Goal: Find contact information: Find contact information

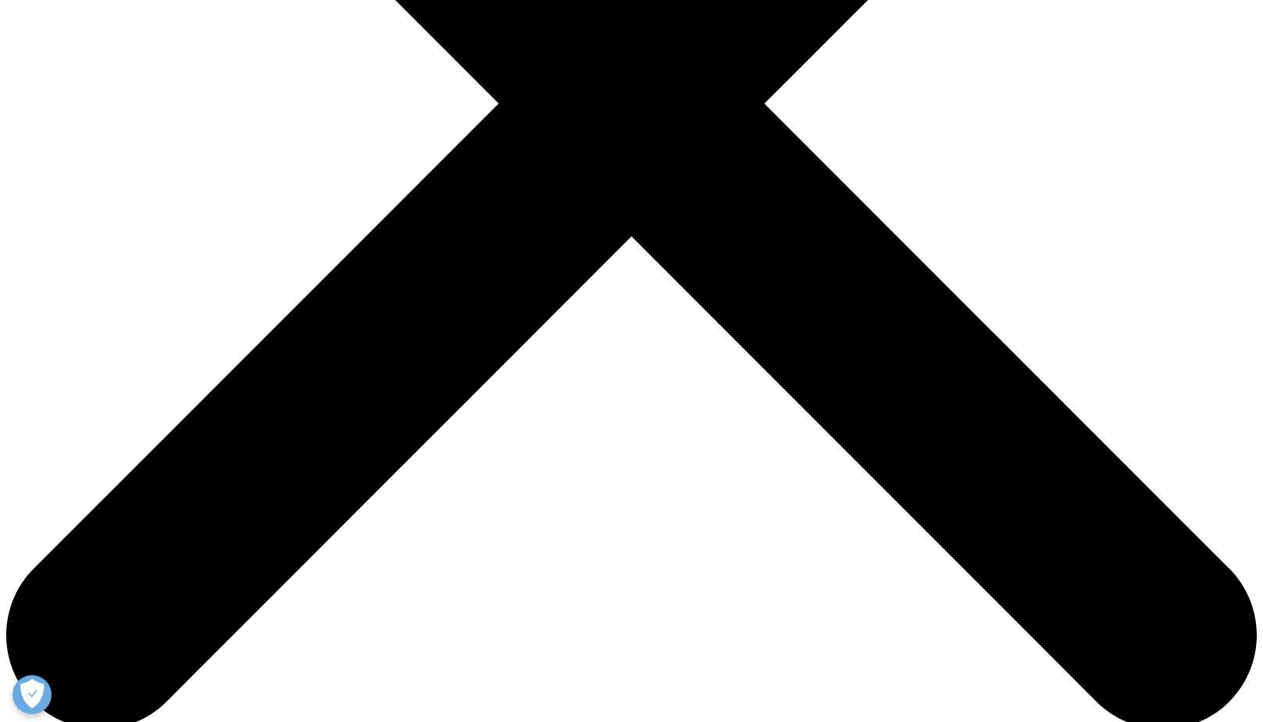
scroll to position [547, 0]
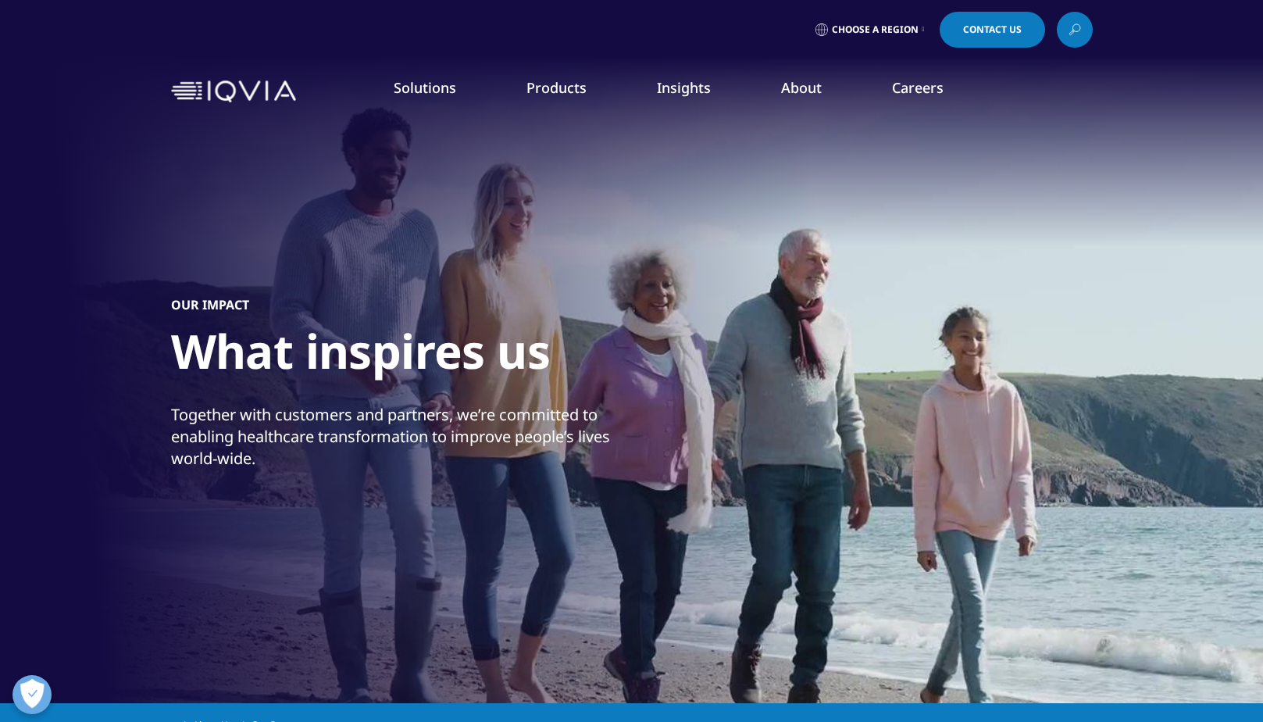
click at [409, 244] on link "Our Impact" at bounding box center [515, 239] width 299 height 17
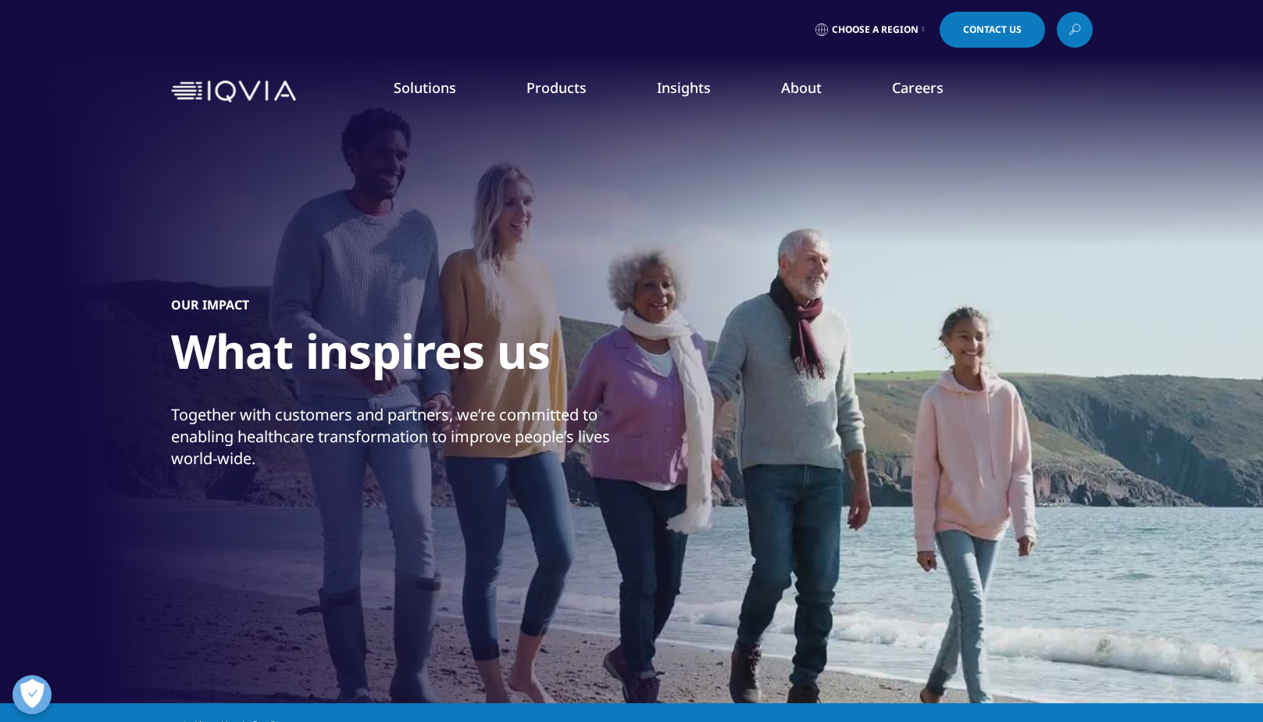
click at [388, 209] on link "Our Story" at bounding box center [515, 210] width 299 height 17
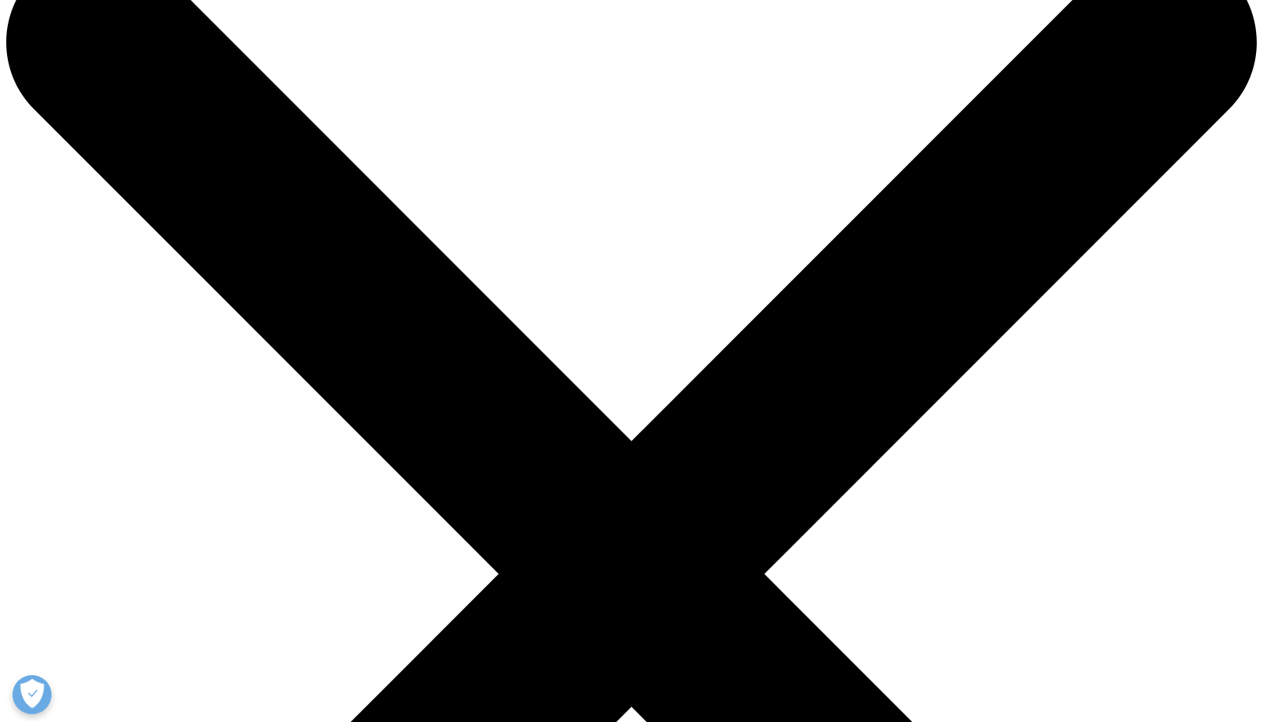
scroll to position [78, 0]
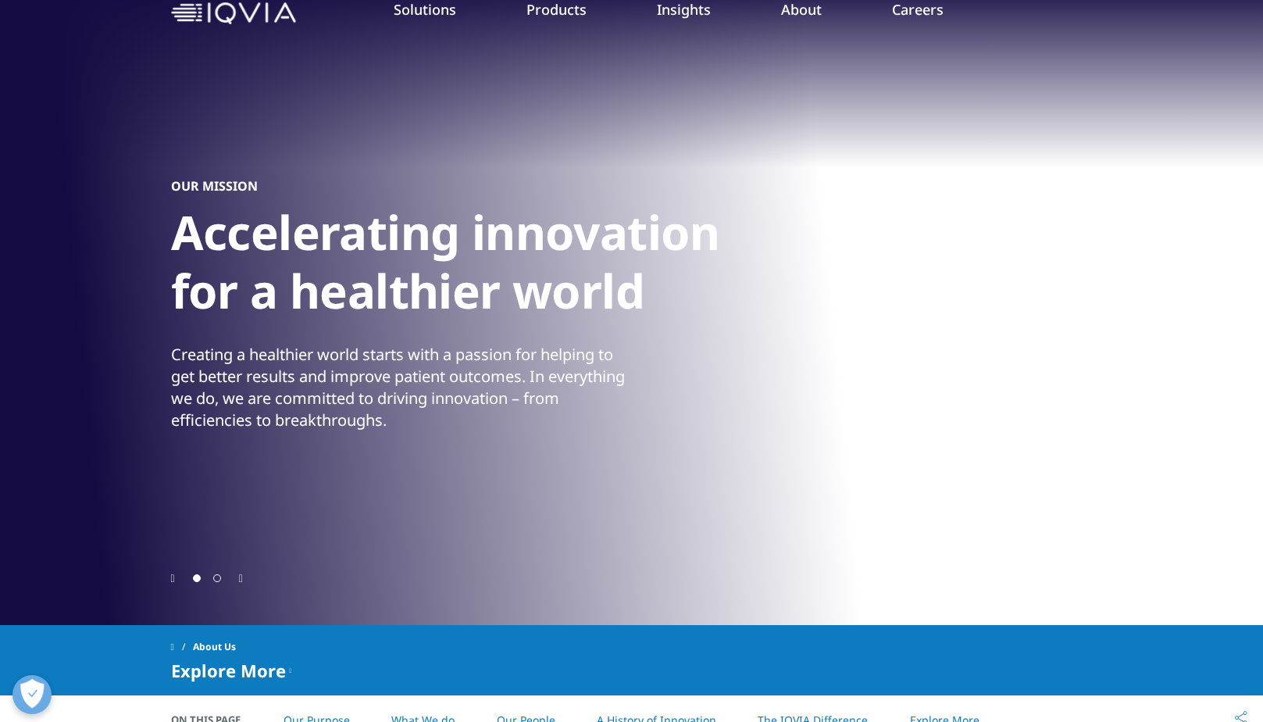
click at [173, 573] on icon "Previous slide" at bounding box center [173, 578] width 4 height 11
click at [175, 577] on icon "Previous slide" at bounding box center [173, 578] width 4 height 11
click at [175, 573] on icon "Previous slide" at bounding box center [173, 578] width 4 height 11
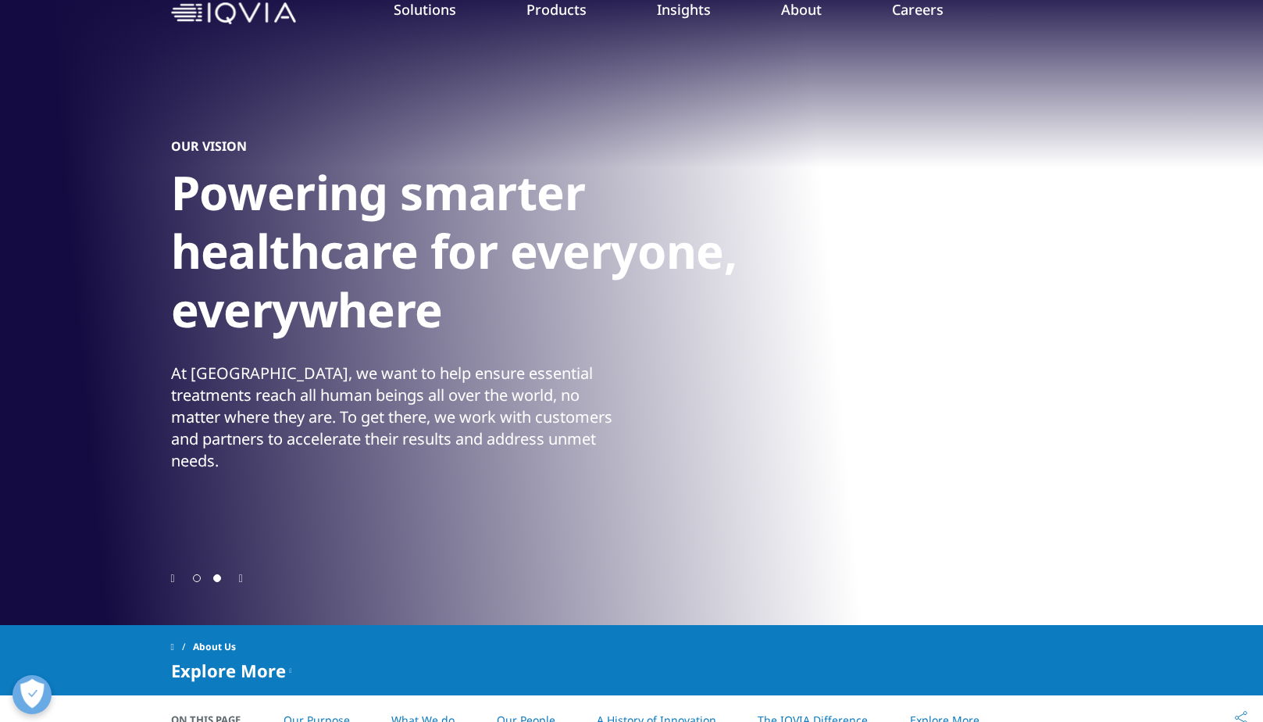
click at [173, 579] on icon "Previous slide" at bounding box center [173, 578] width 4 height 11
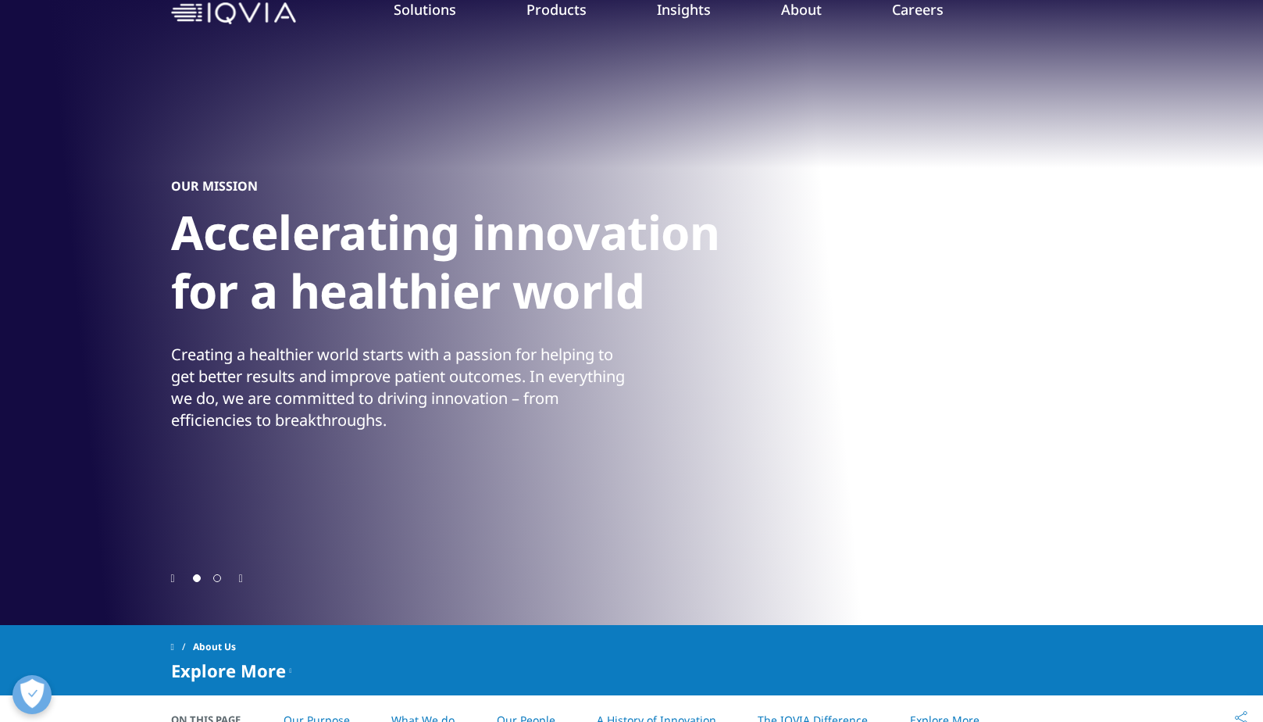
click at [180, 584] on div at bounding box center [632, 577] width 922 height 15
click at [171, 576] on icon "Previous slide" at bounding box center [173, 578] width 4 height 11
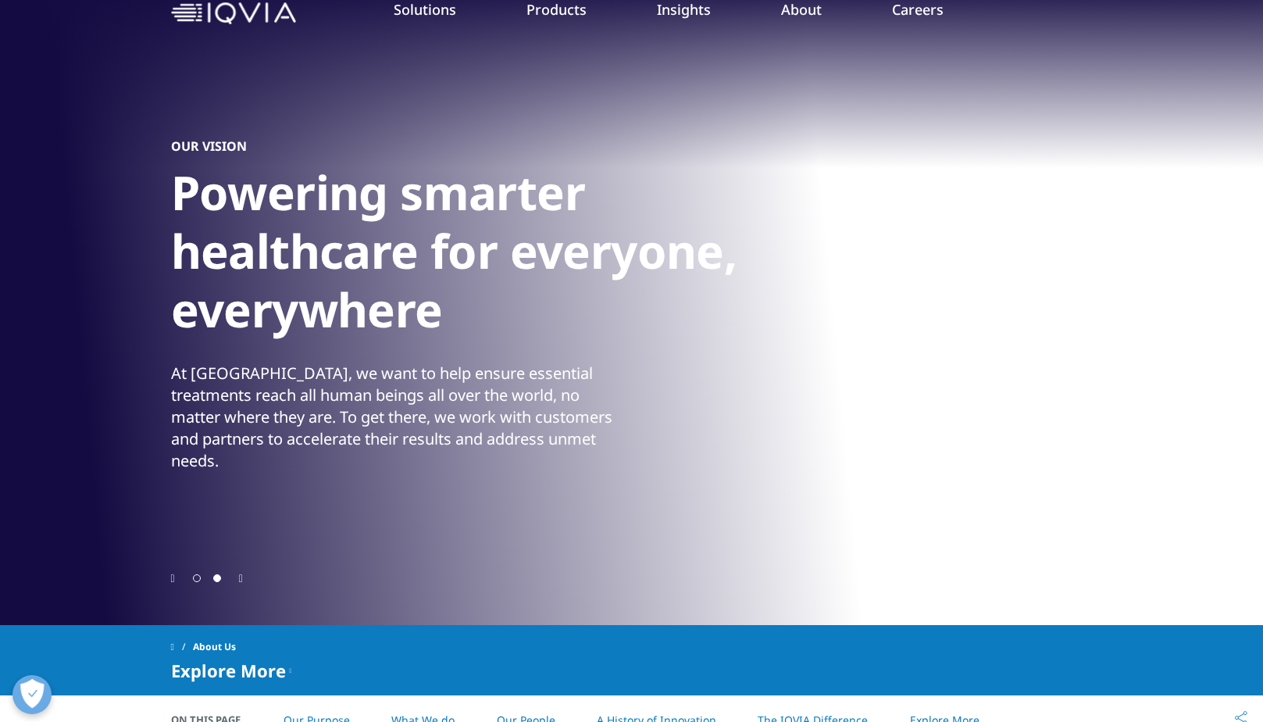
scroll to position [0, 0]
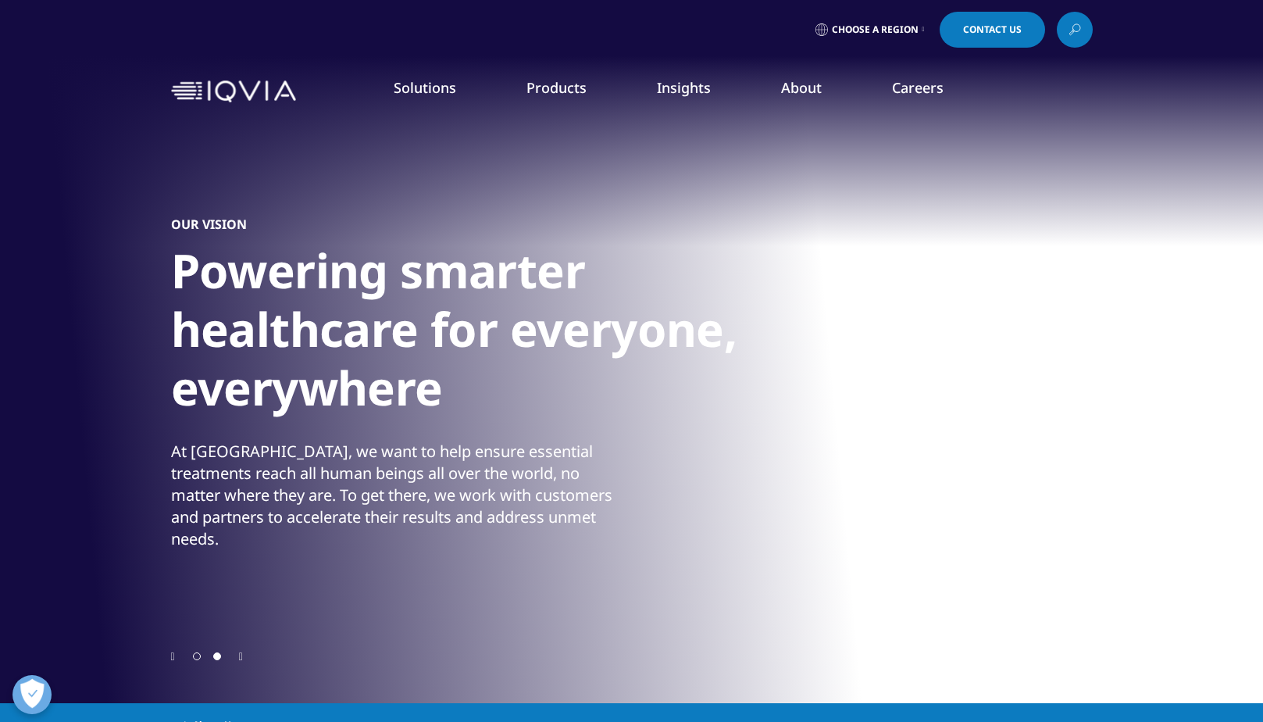
click at [175, 655] on icon "Previous slide" at bounding box center [173, 656] width 4 height 11
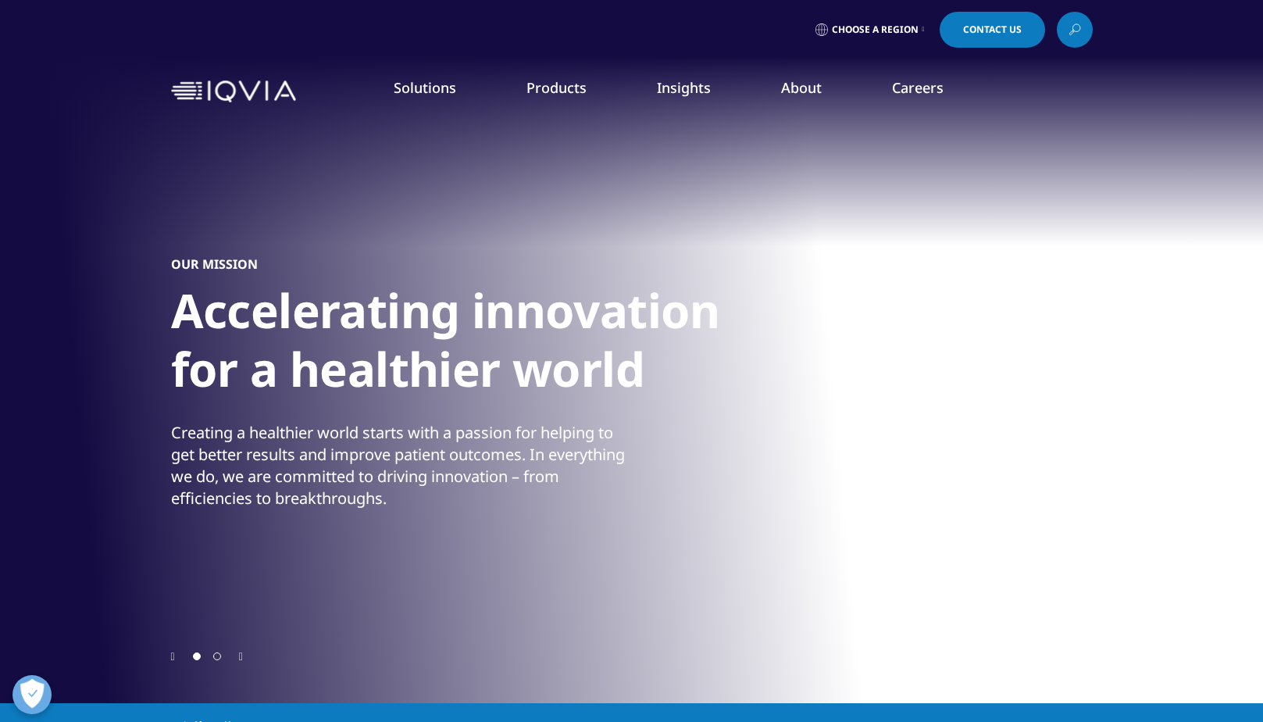
click at [173, 653] on icon "Previous slide" at bounding box center [173, 656] width 4 height 11
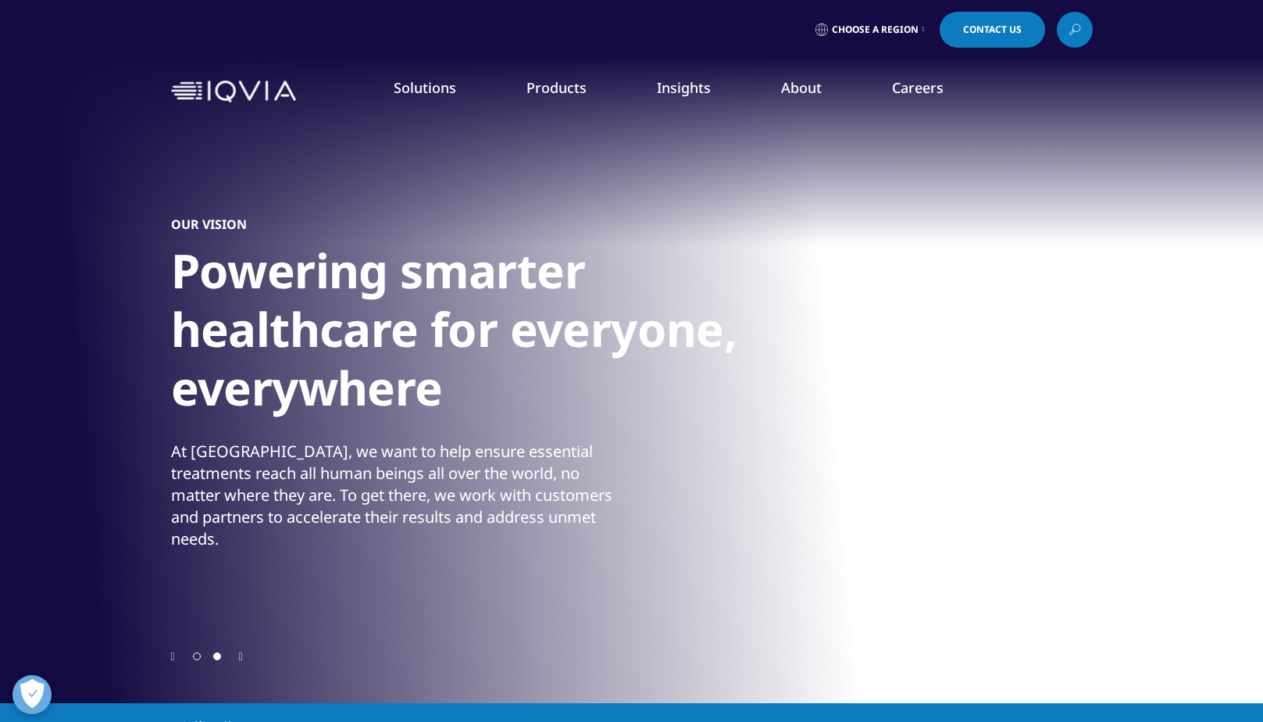
click at [173, 656] on icon "Previous slide" at bounding box center [173, 656] width 4 height 11
click at [173, 651] on icon "Previous slide" at bounding box center [173, 656] width 4 height 11
click at [175, 649] on div "Previous slide" at bounding box center [173, 655] width 4 height 15
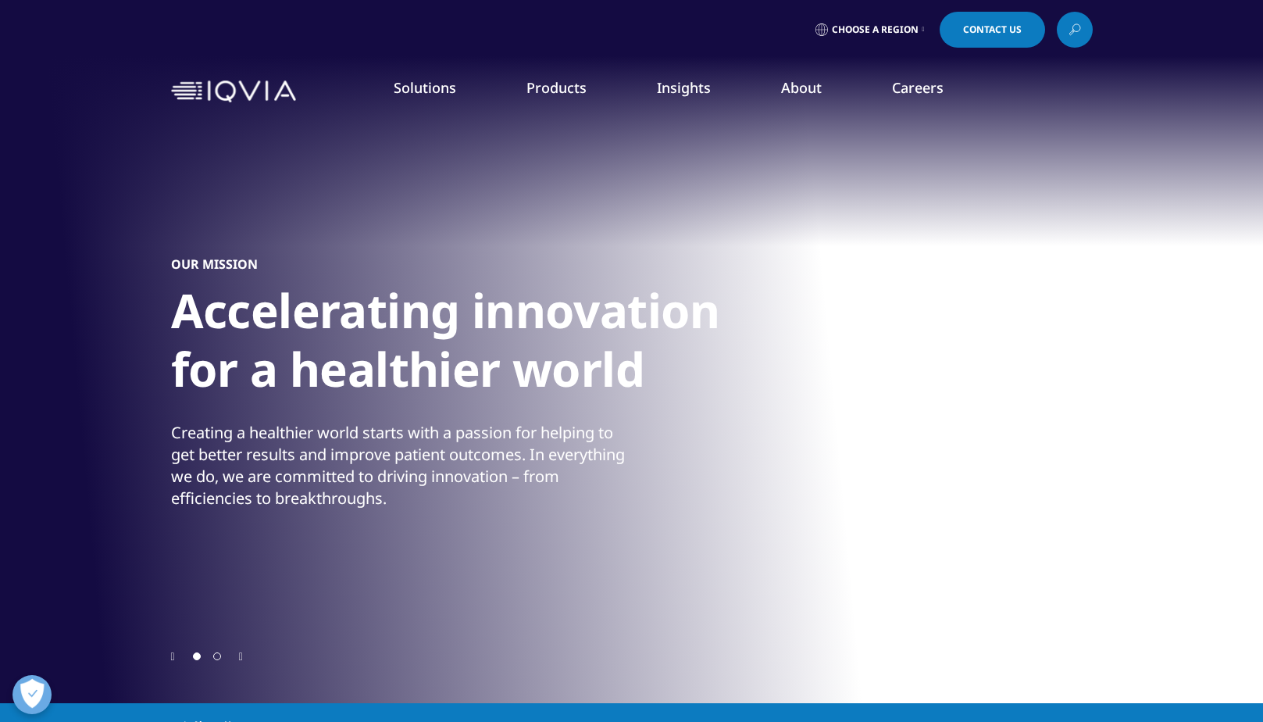
click at [243, 652] on icon "Next slide" at bounding box center [241, 656] width 4 height 11
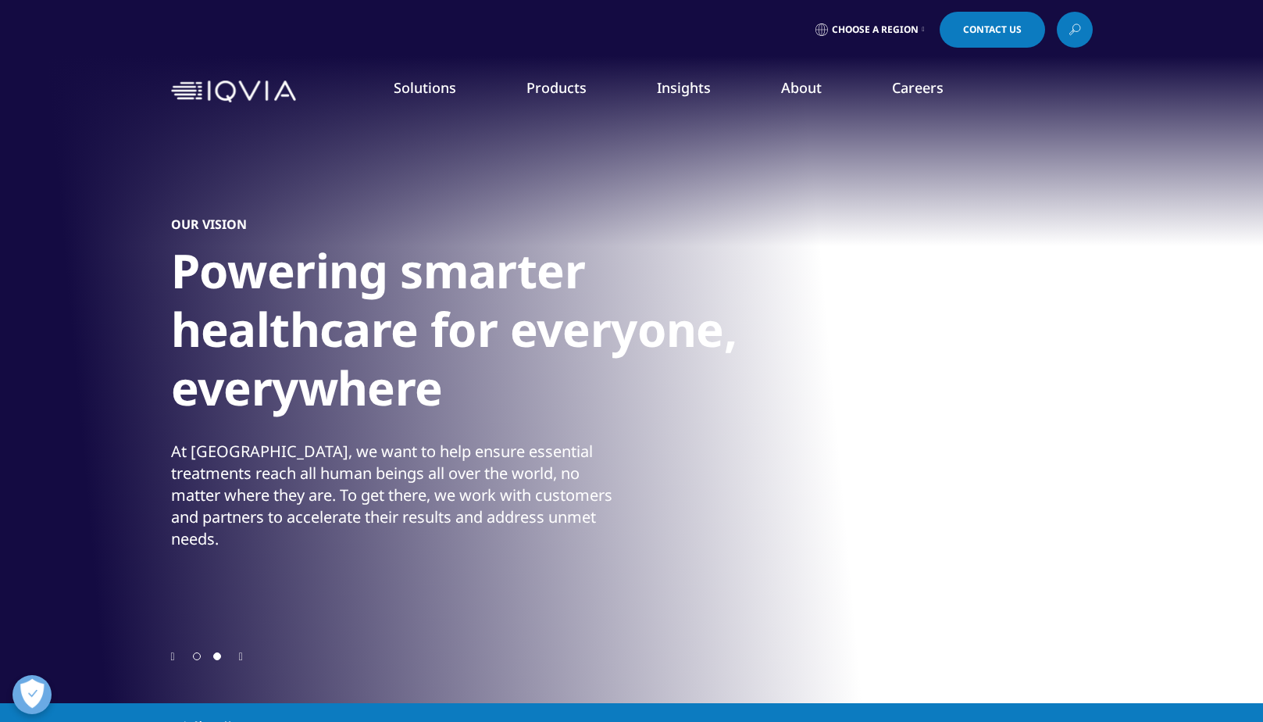
click at [243, 652] on icon "Next slide" at bounding box center [241, 656] width 4 height 11
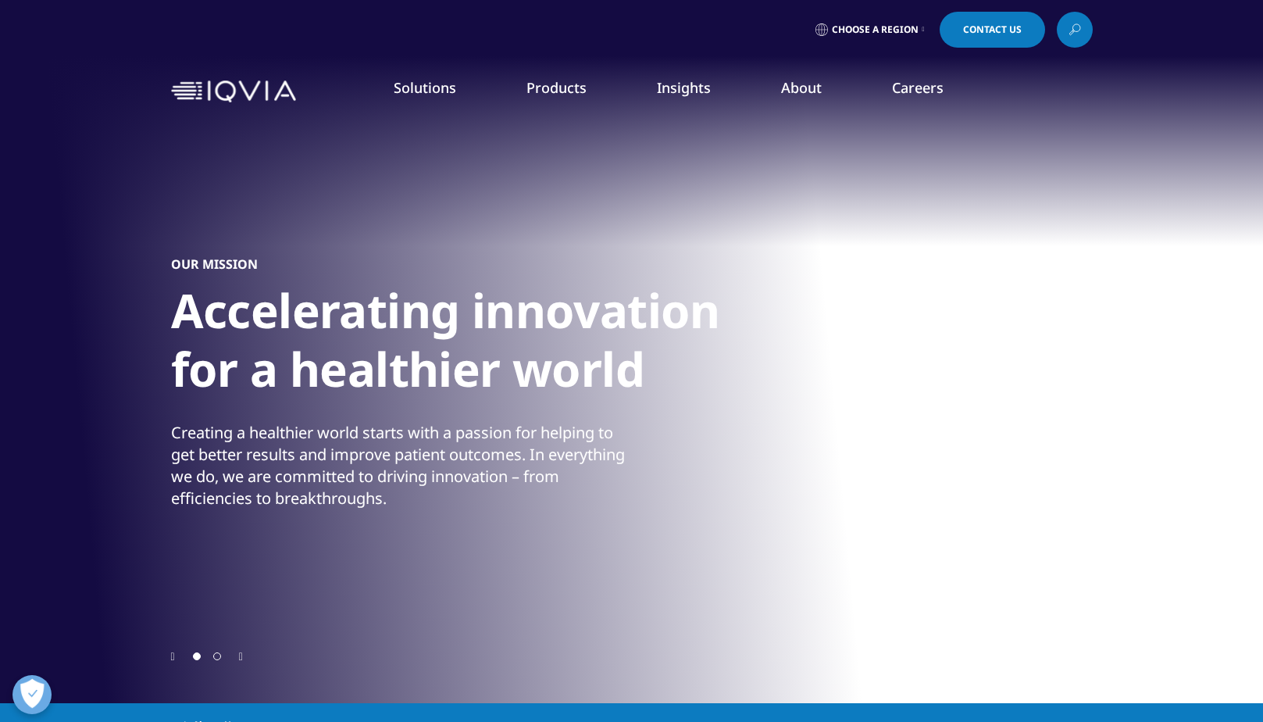
click at [238, 646] on div "OUR MISSION Accelerating innovation for a healthier world Creating a healthier …" at bounding box center [632, 382] width 922 height 531
click at [227, 649] on div at bounding box center [207, 655] width 41 height 15
click at [240, 657] on div at bounding box center [632, 655] width 922 height 15
click at [240, 656] on icon "Next slide" at bounding box center [241, 656] width 4 height 11
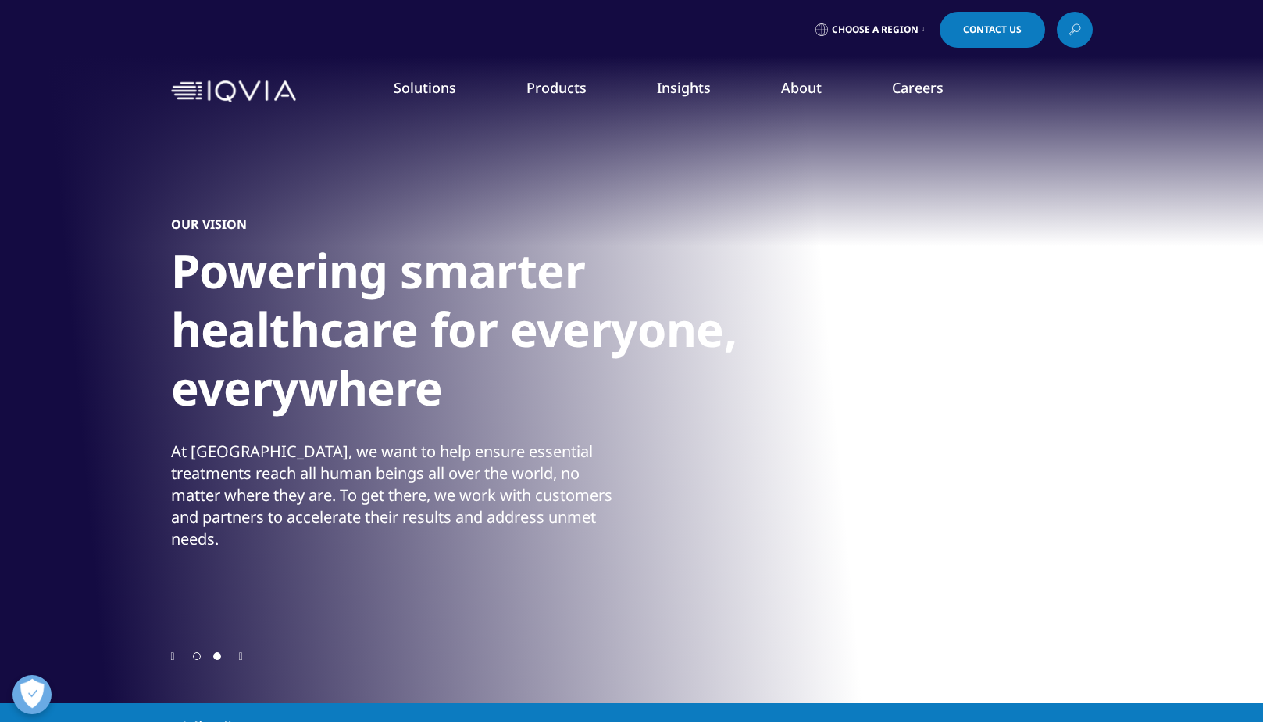
click at [239, 653] on div at bounding box center [632, 655] width 922 height 15
click at [242, 651] on icon "Next slide" at bounding box center [241, 656] width 4 height 11
drag, startPoint x: 405, startPoint y: 88, endPoint x: 413, endPoint y: 87, distance: 8.0
click at [406, 87] on link "Solutions" at bounding box center [425, 87] width 62 height 19
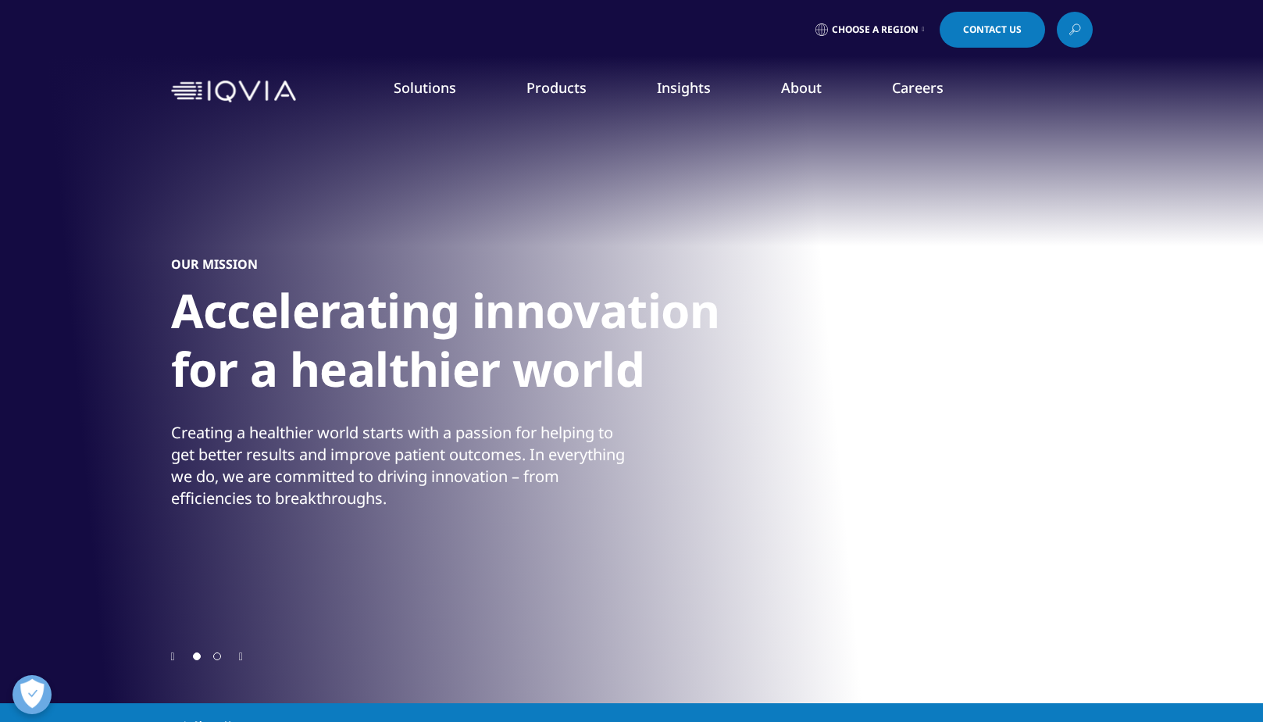
click at [175, 252] on link "Research & Development" at bounding box center [157, 253] width 150 height 17
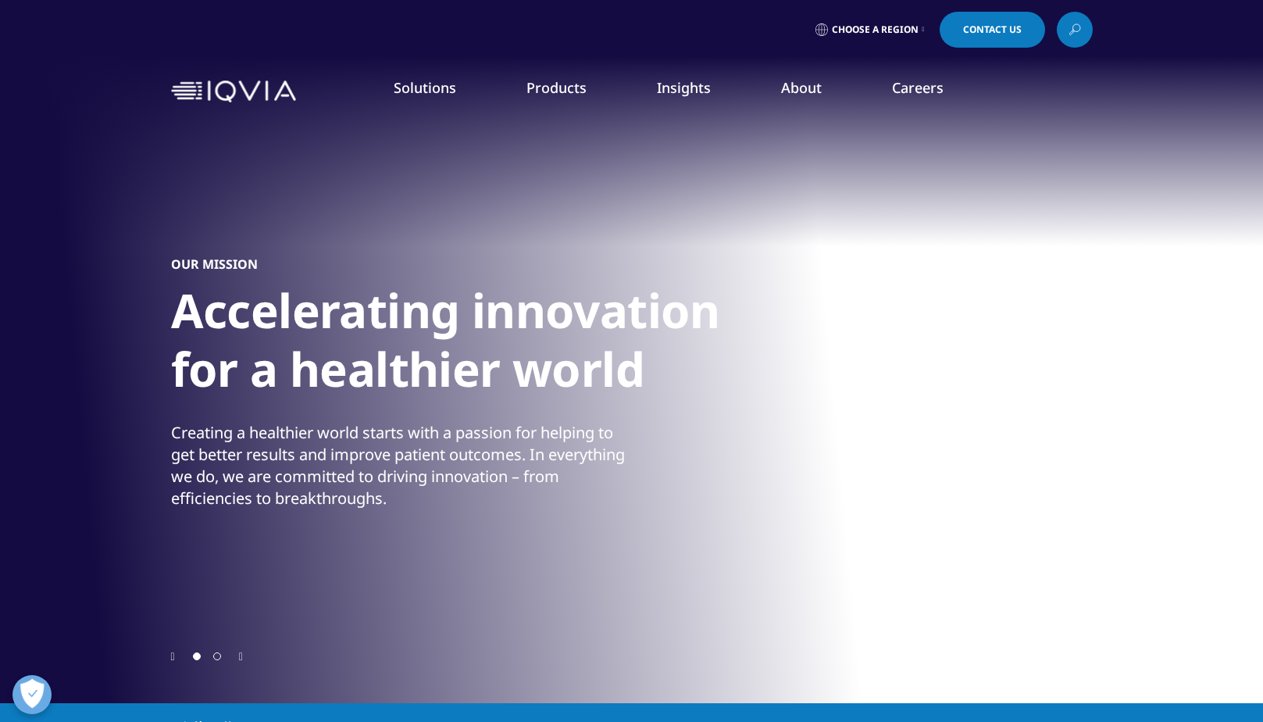
click at [175, 654] on icon "Previous slide" at bounding box center [173, 656] width 4 height 11
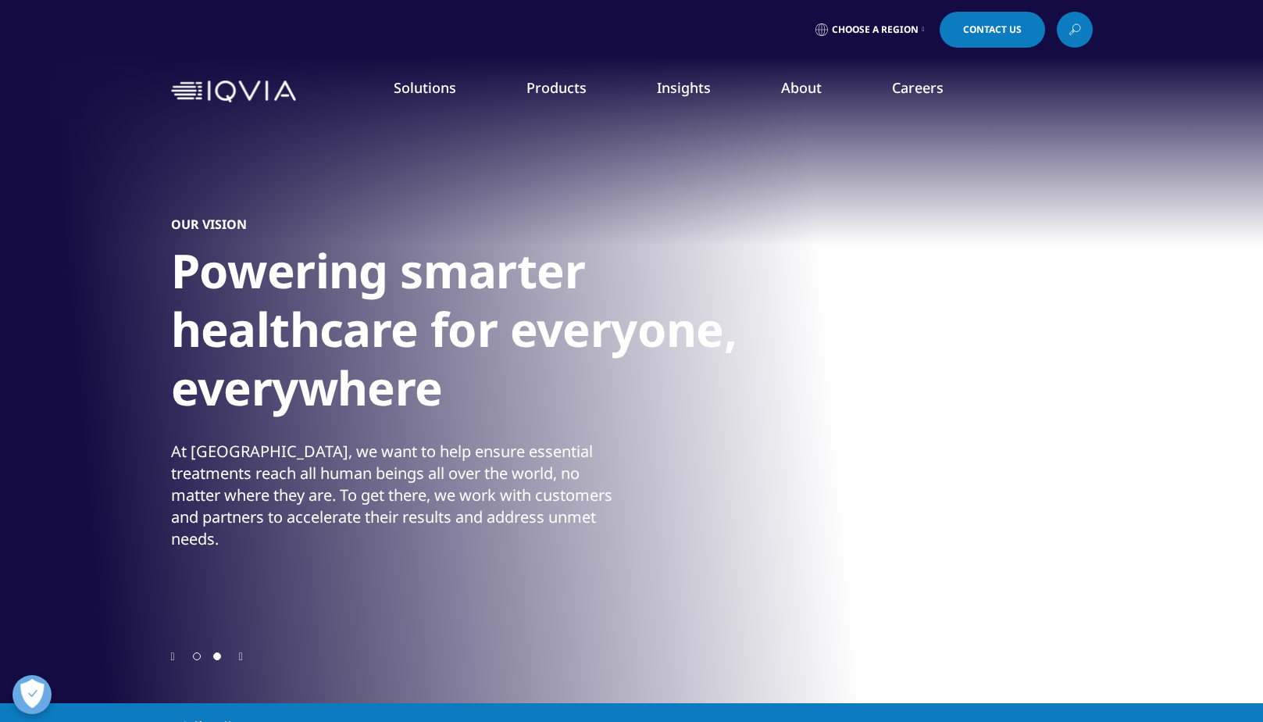
click at [240, 656] on icon "Next slide" at bounding box center [241, 656] width 4 height 11
click at [171, 659] on icon "Previous slide" at bounding box center [173, 656] width 4 height 11
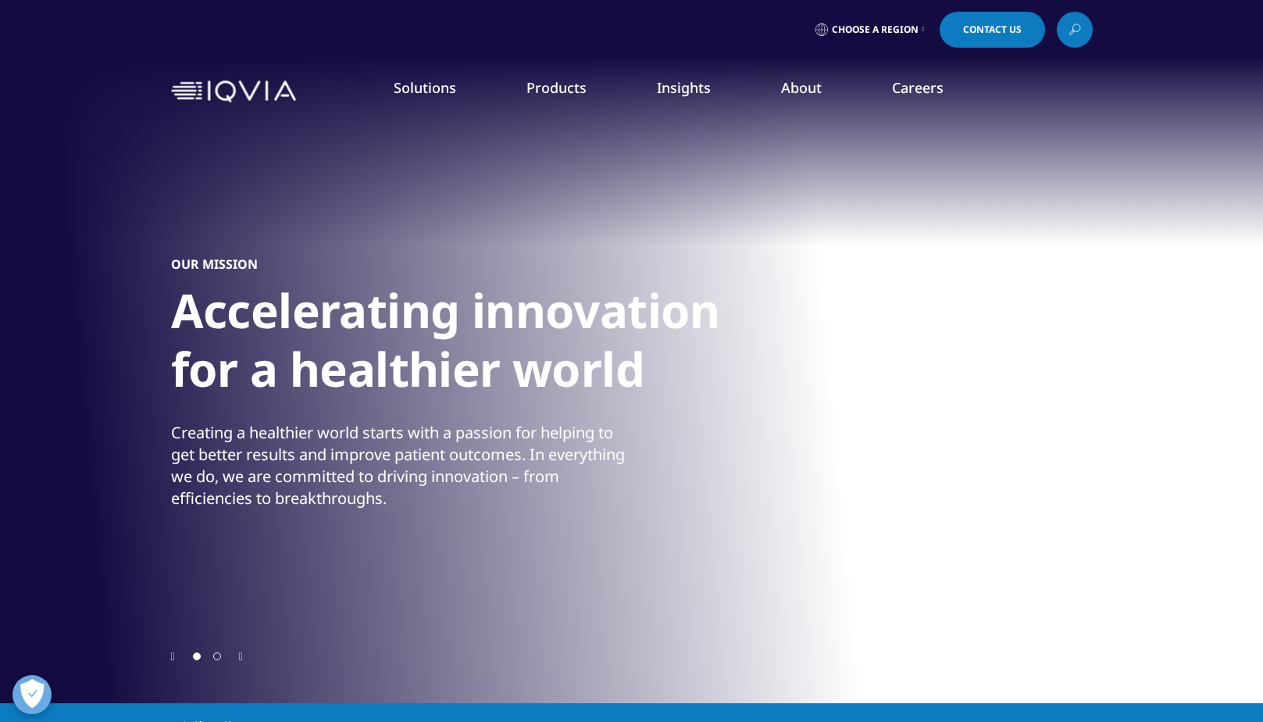
click at [702, 331] on link "Our Locations" at bounding box center [814, 328] width 299 height 17
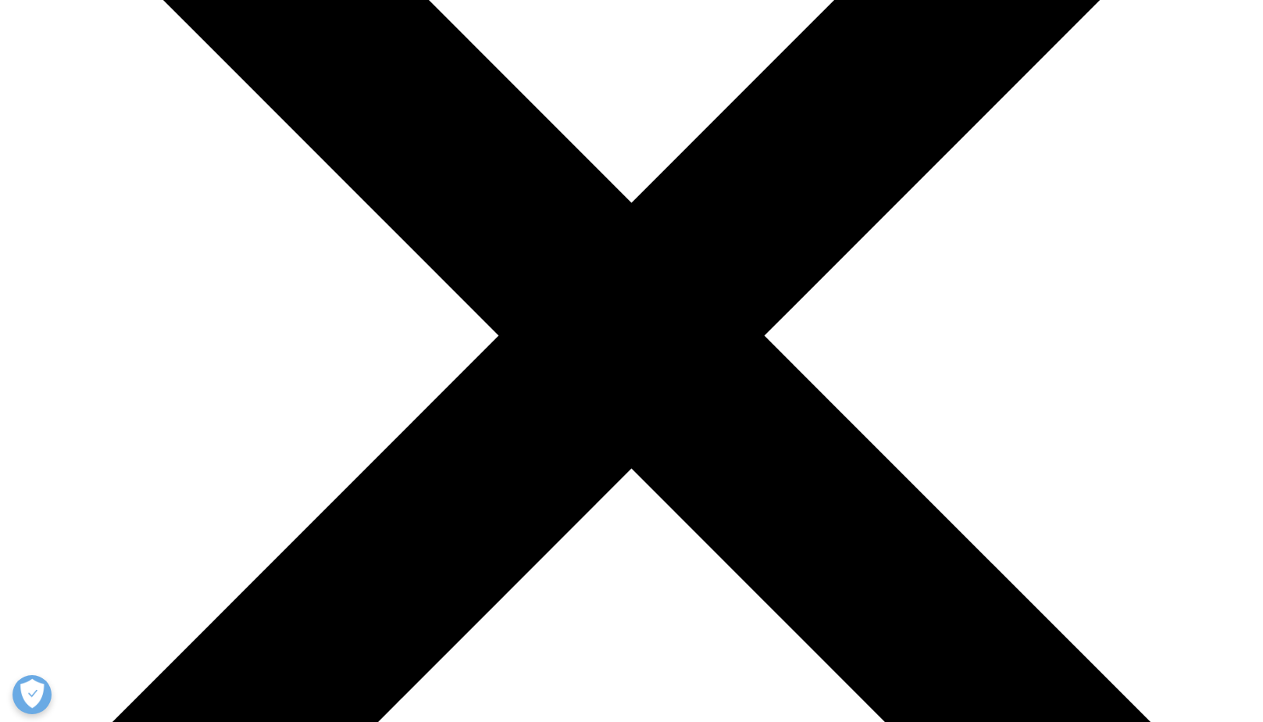
scroll to position [391, 0]
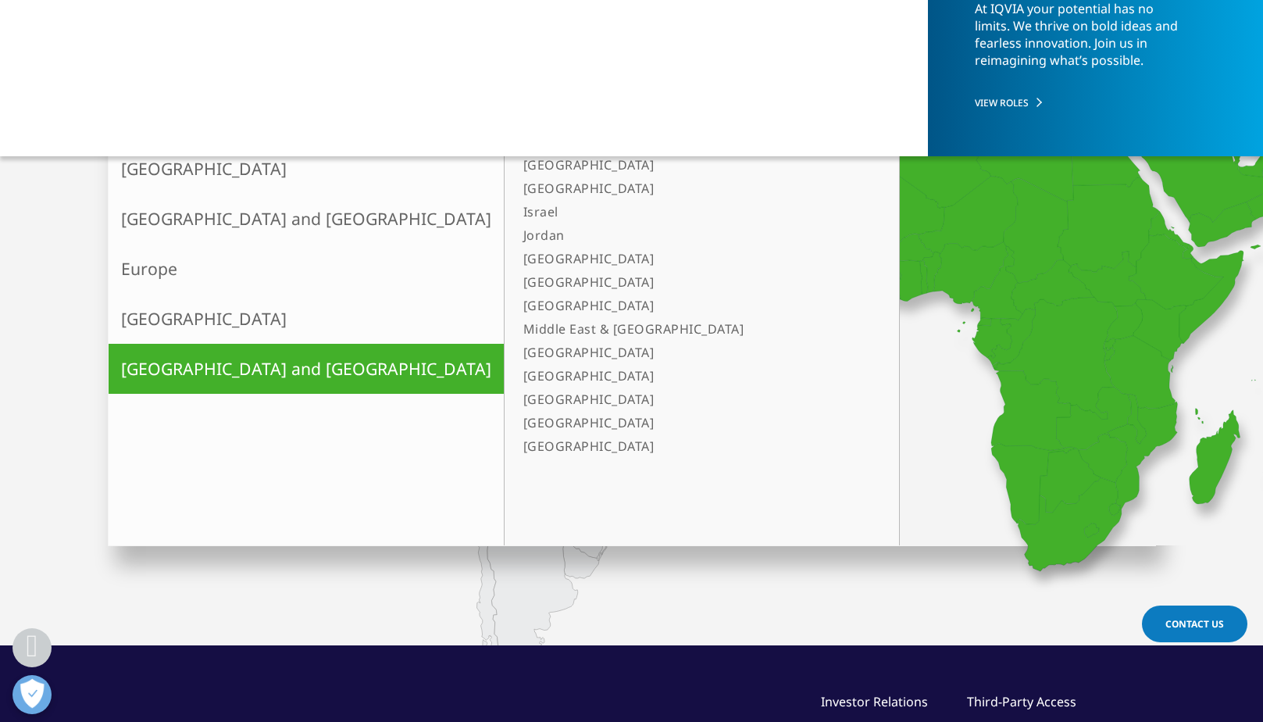
click at [169, 279] on link "Europe" at bounding box center [306, 269] width 395 height 50
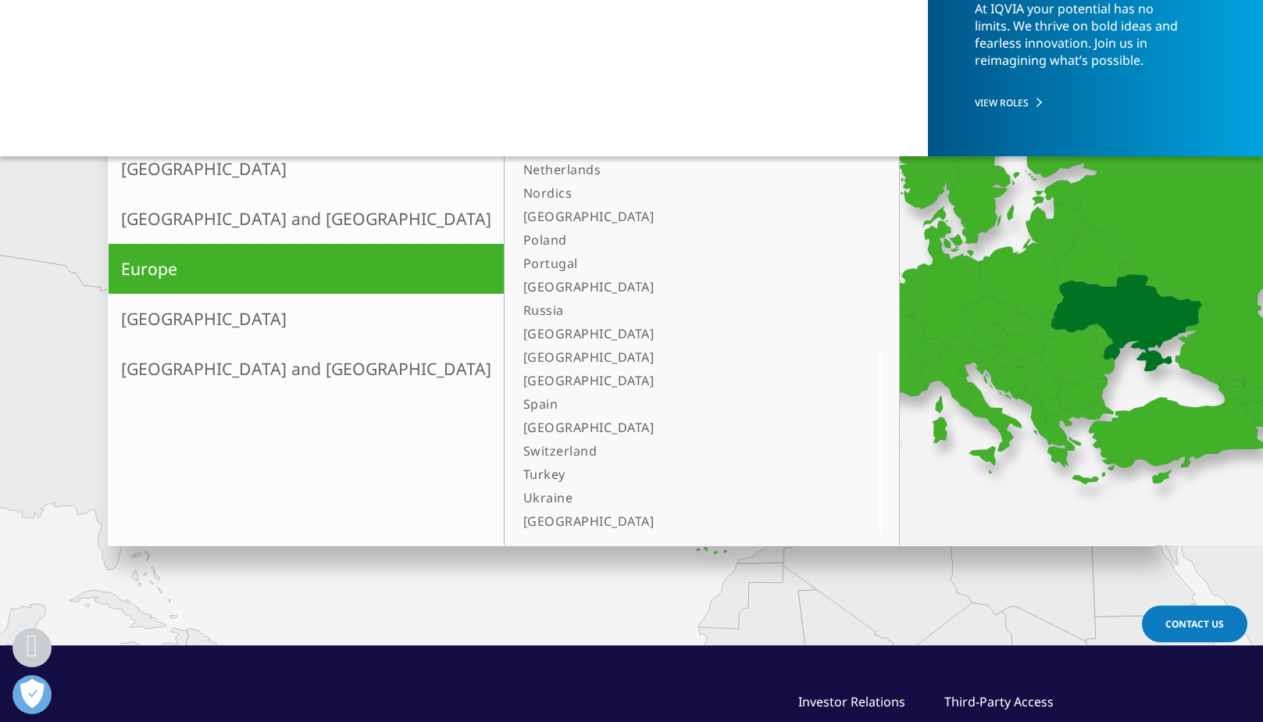
click at [517, 497] on link "Ukraine" at bounding box center [682, 497] width 330 height 23
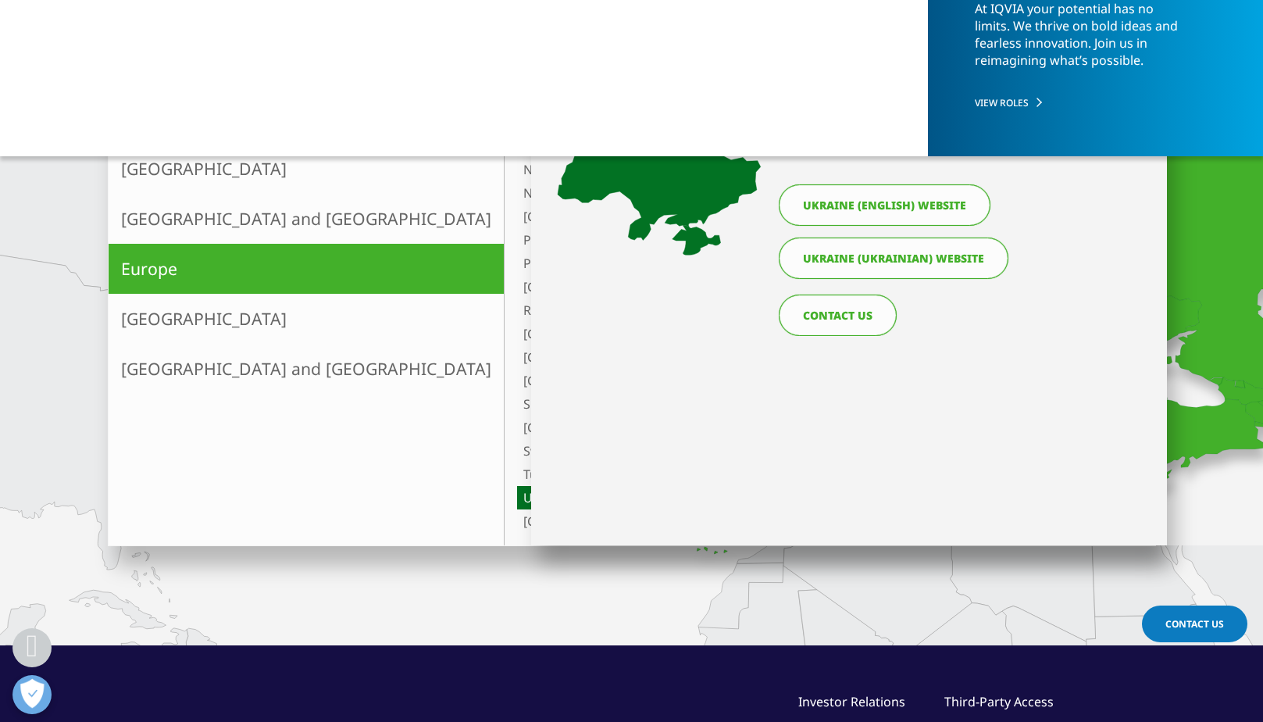
click at [517, 456] on link "Switzerland" at bounding box center [682, 450] width 330 height 23
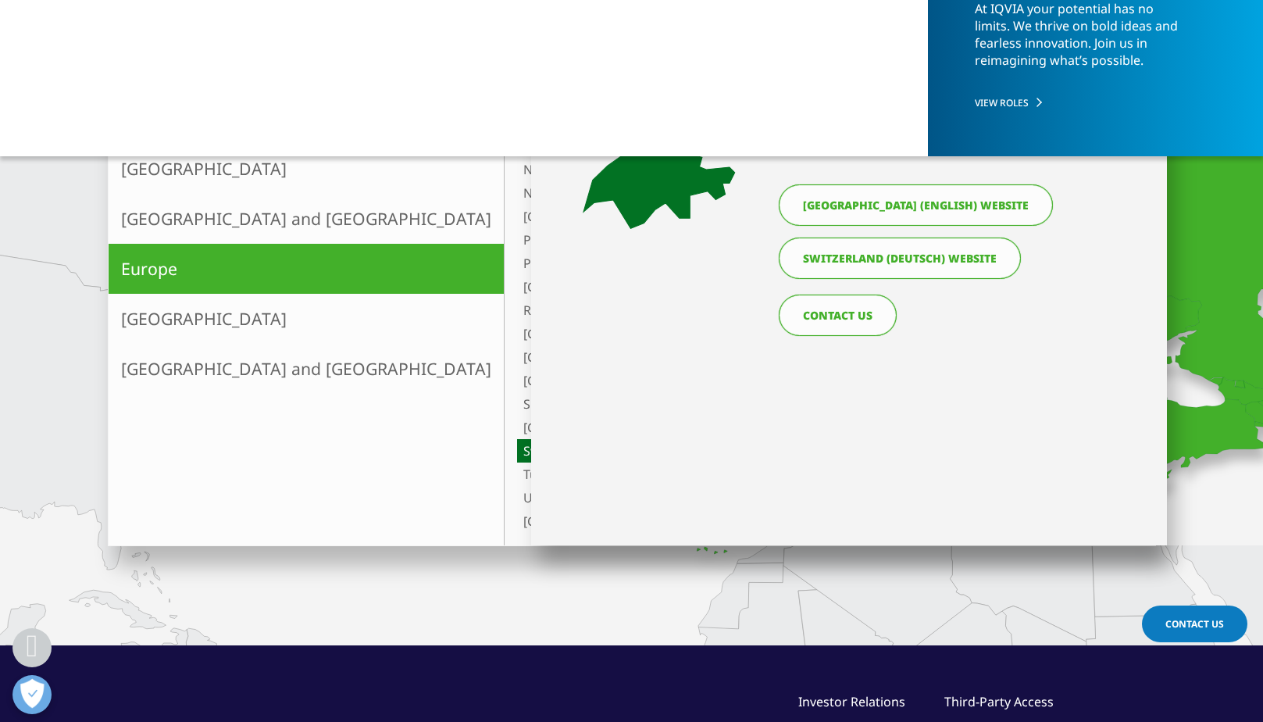
click at [517, 424] on link "[GEOGRAPHIC_DATA]" at bounding box center [682, 427] width 330 height 23
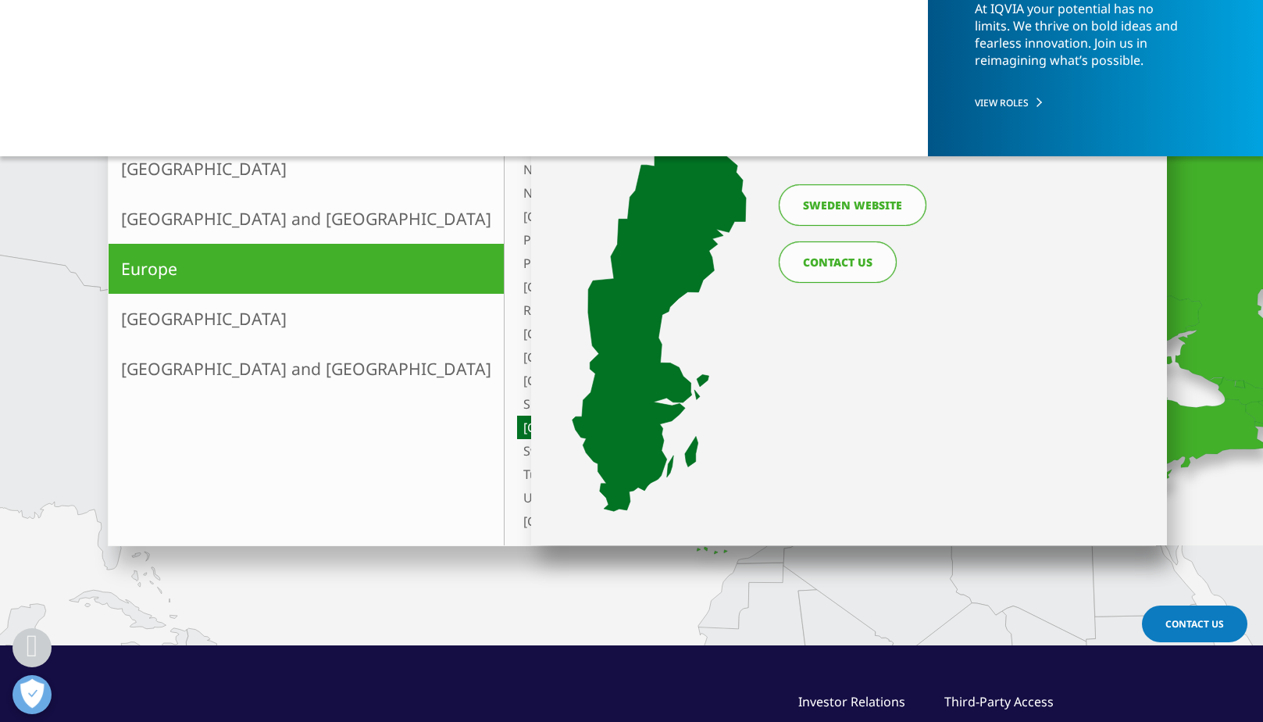
click at [517, 375] on link "Slovenia" at bounding box center [682, 380] width 330 height 23
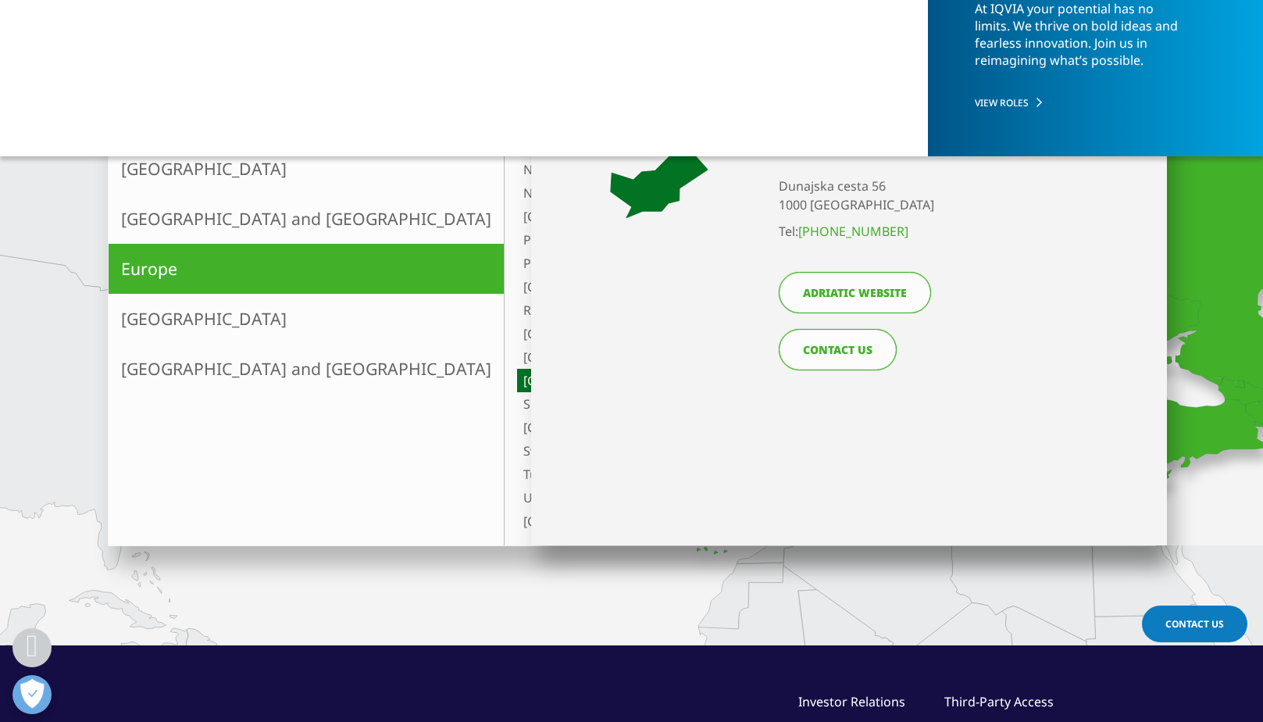
click at [517, 239] on link "Poland" at bounding box center [682, 239] width 330 height 23
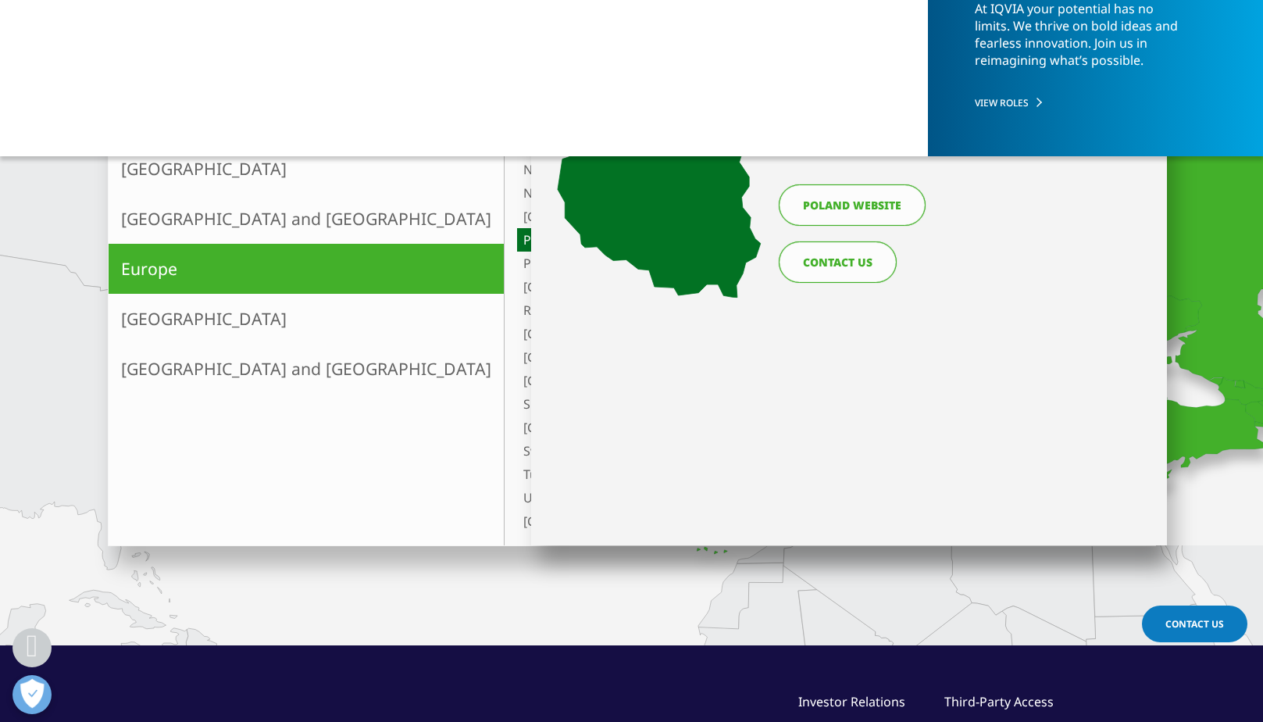
click at [864, 270] on link "CONTACT US" at bounding box center [838, 261] width 118 height 41
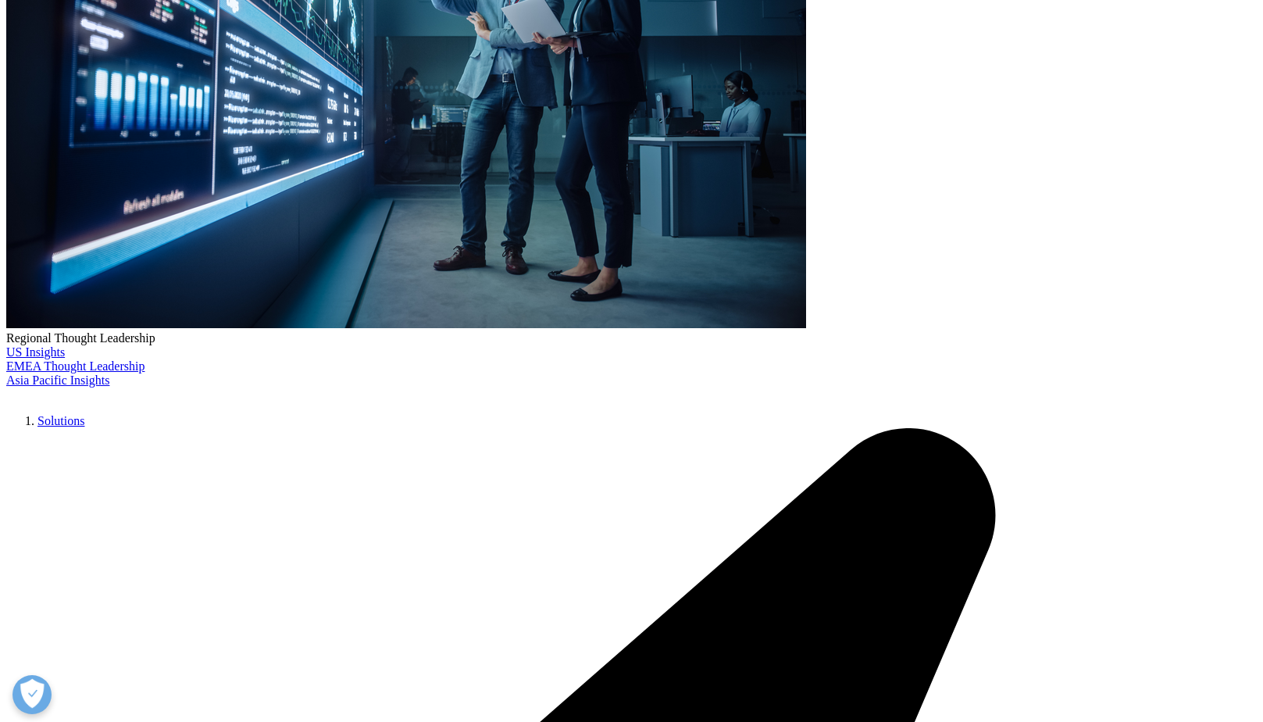
click at [159, 398] on link "[GEOGRAPHIC_DATA]" at bounding box center [306, 389] width 395 height 50
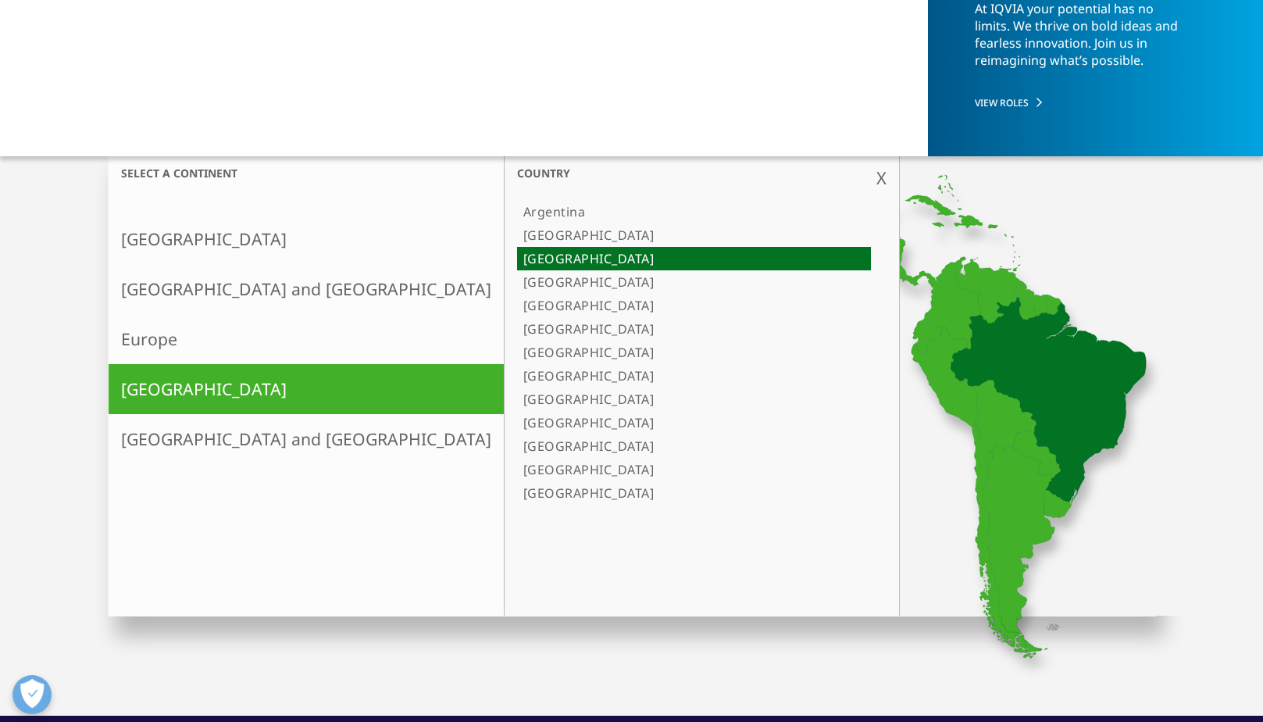
click at [951, 408] on icon at bounding box center [1049, 400] width 196 height 205
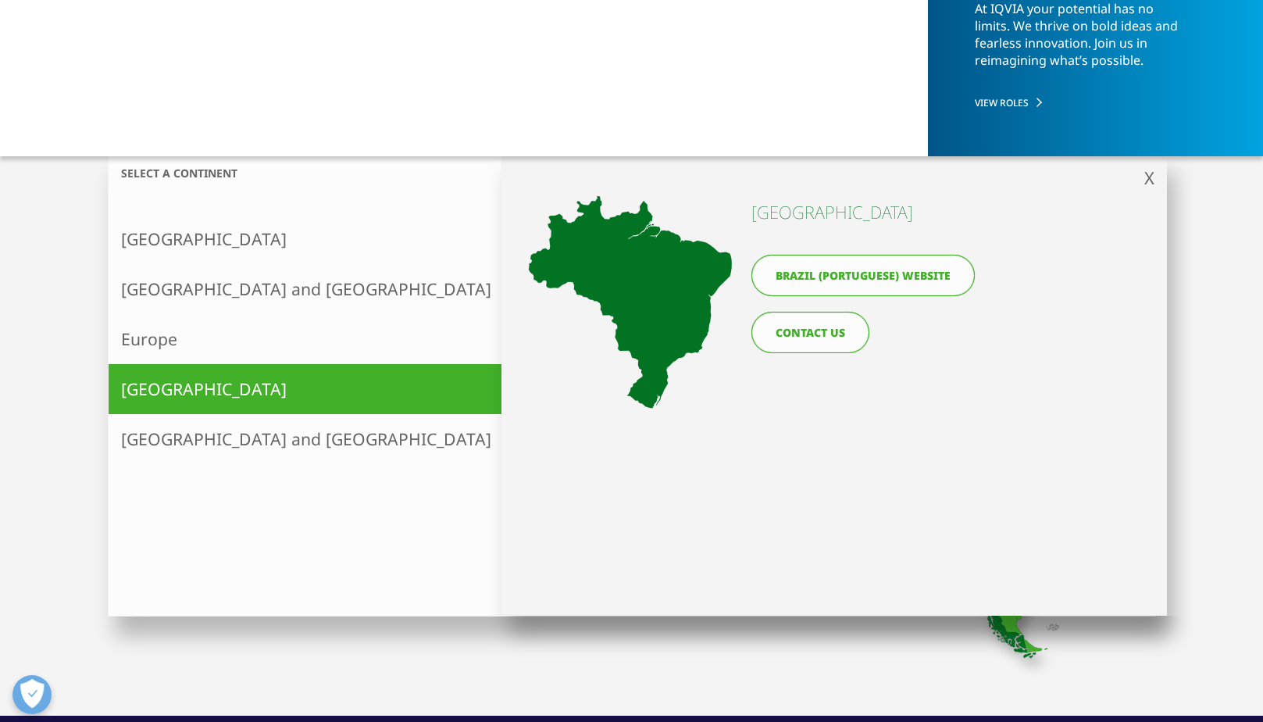
drag, startPoint x: 366, startPoint y: 283, endPoint x: 369, endPoint y: 300, distance: 17.6
click at [517, 282] on link "Chile" at bounding box center [694, 281] width 354 height 23
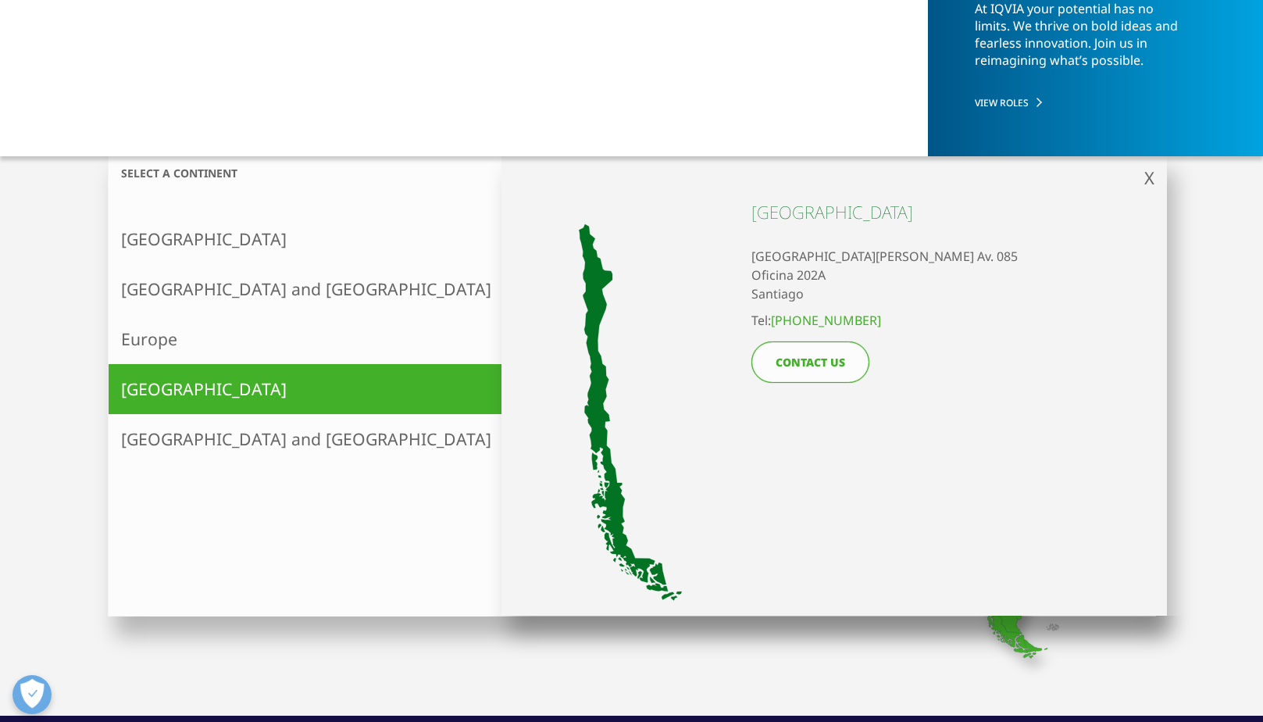
click at [517, 302] on link "[GEOGRAPHIC_DATA]" at bounding box center [694, 305] width 354 height 23
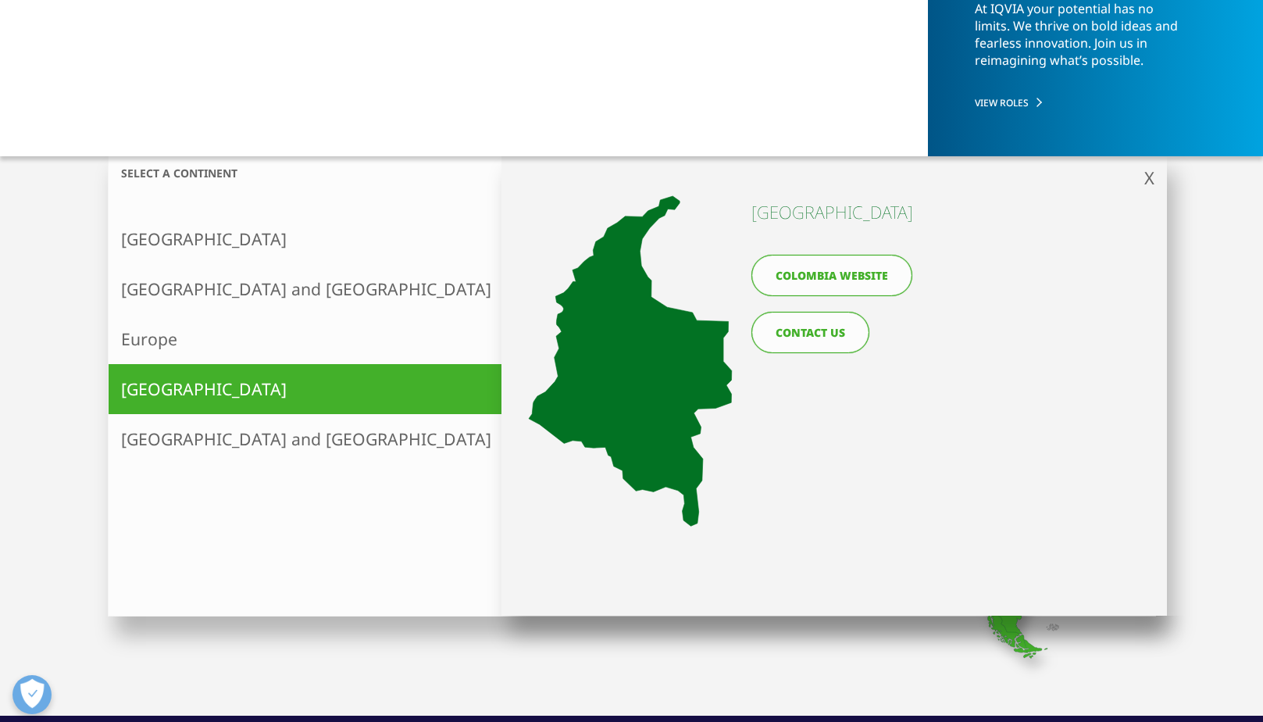
click at [517, 326] on link "[GEOGRAPHIC_DATA]" at bounding box center [694, 328] width 354 height 23
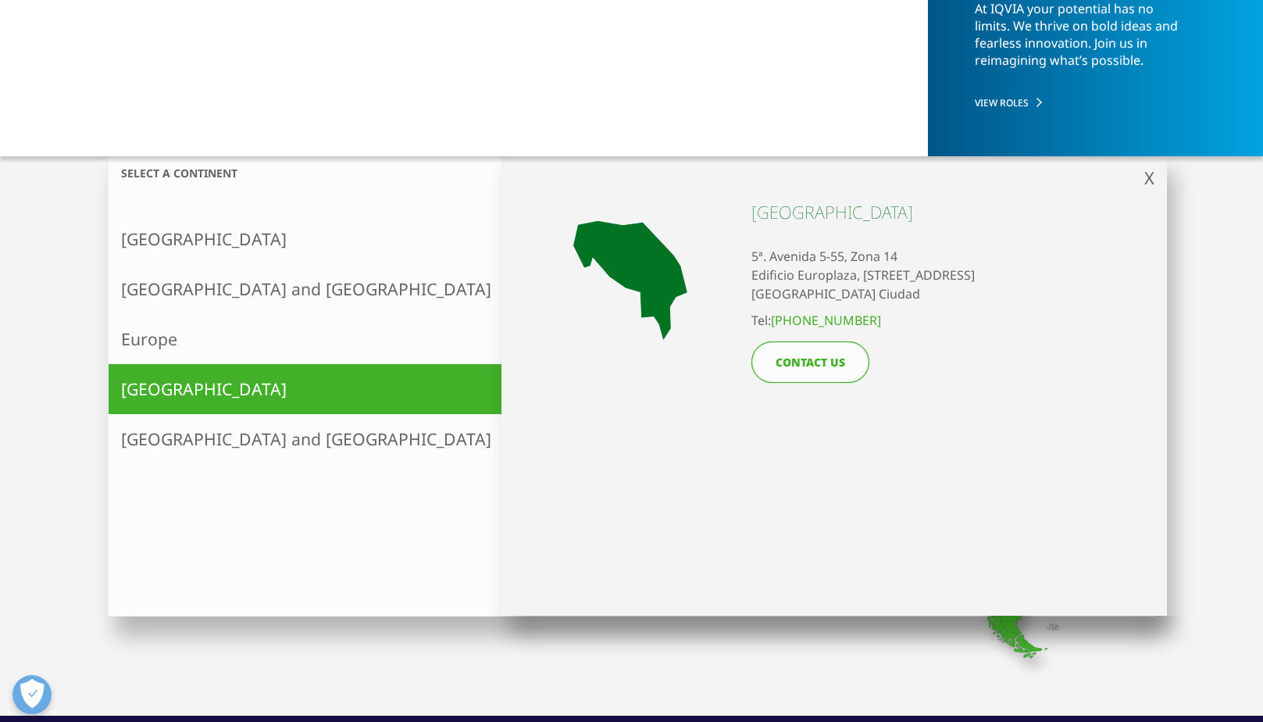
click at [517, 377] on link "[GEOGRAPHIC_DATA]" at bounding box center [694, 375] width 354 height 23
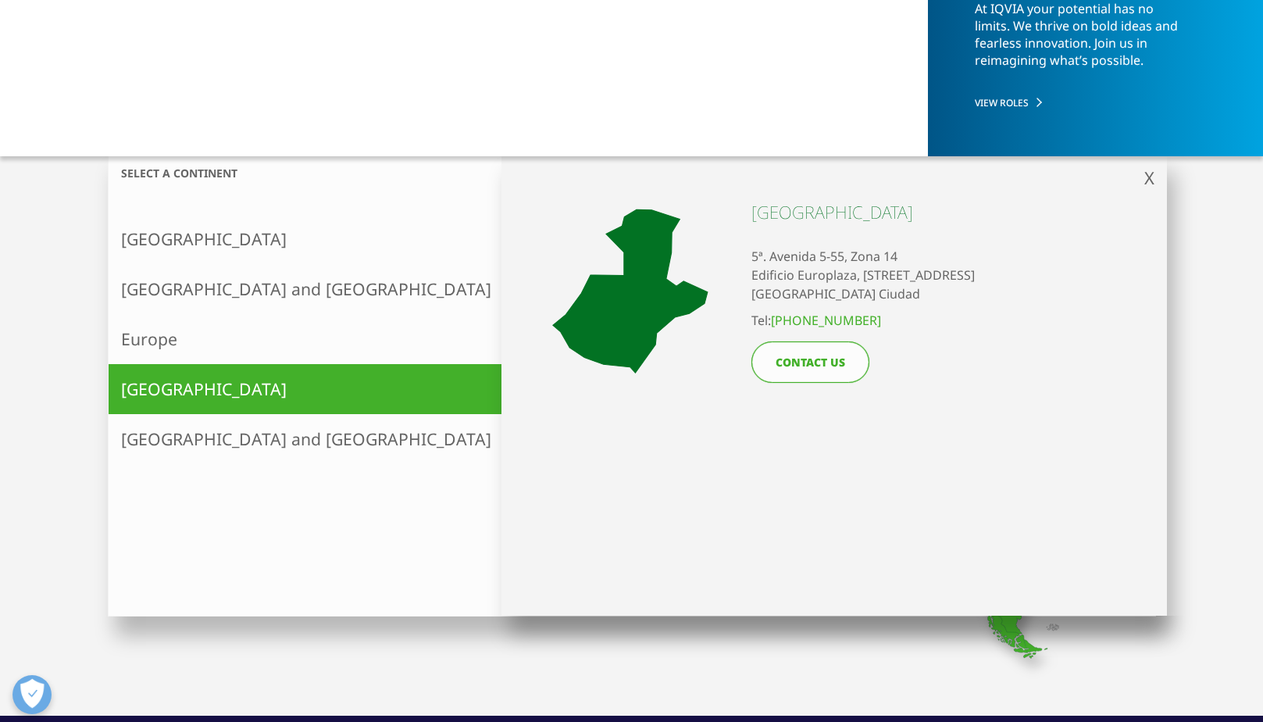
click at [188, 444] on link "[GEOGRAPHIC_DATA] and [GEOGRAPHIC_DATA]" at bounding box center [306, 439] width 395 height 50
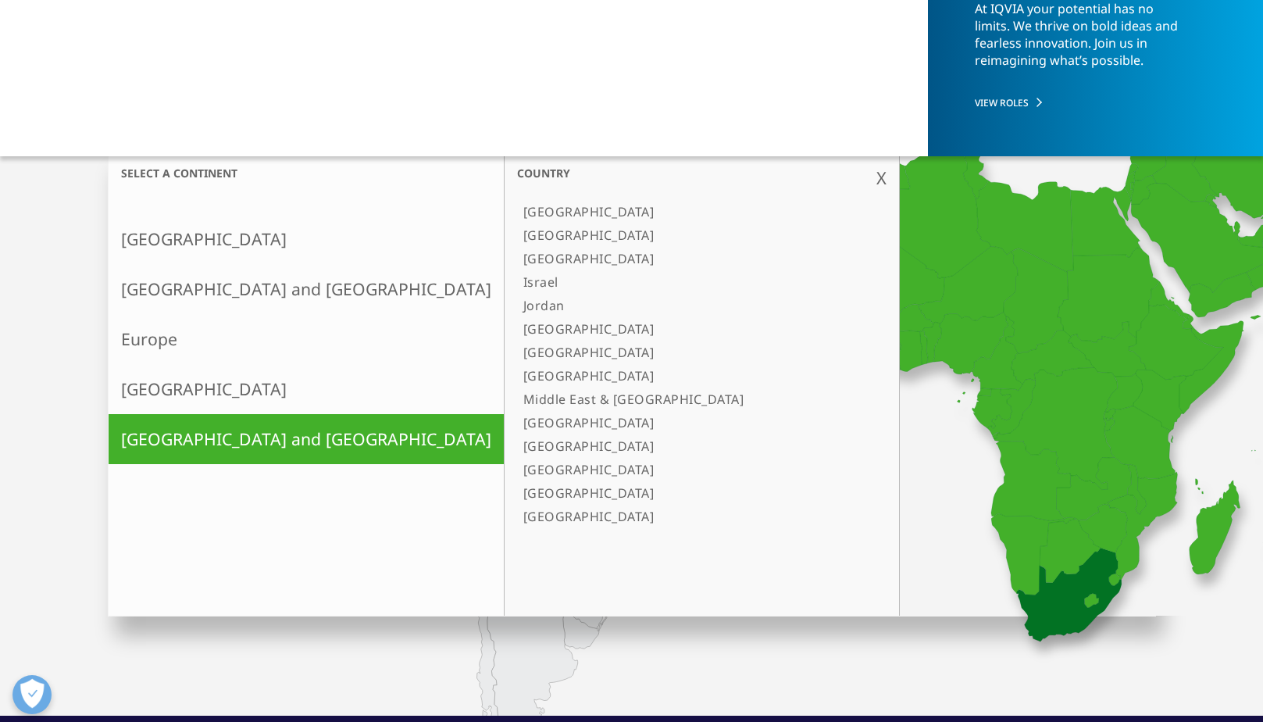
click at [517, 470] on link "[GEOGRAPHIC_DATA]" at bounding box center [694, 469] width 354 height 23
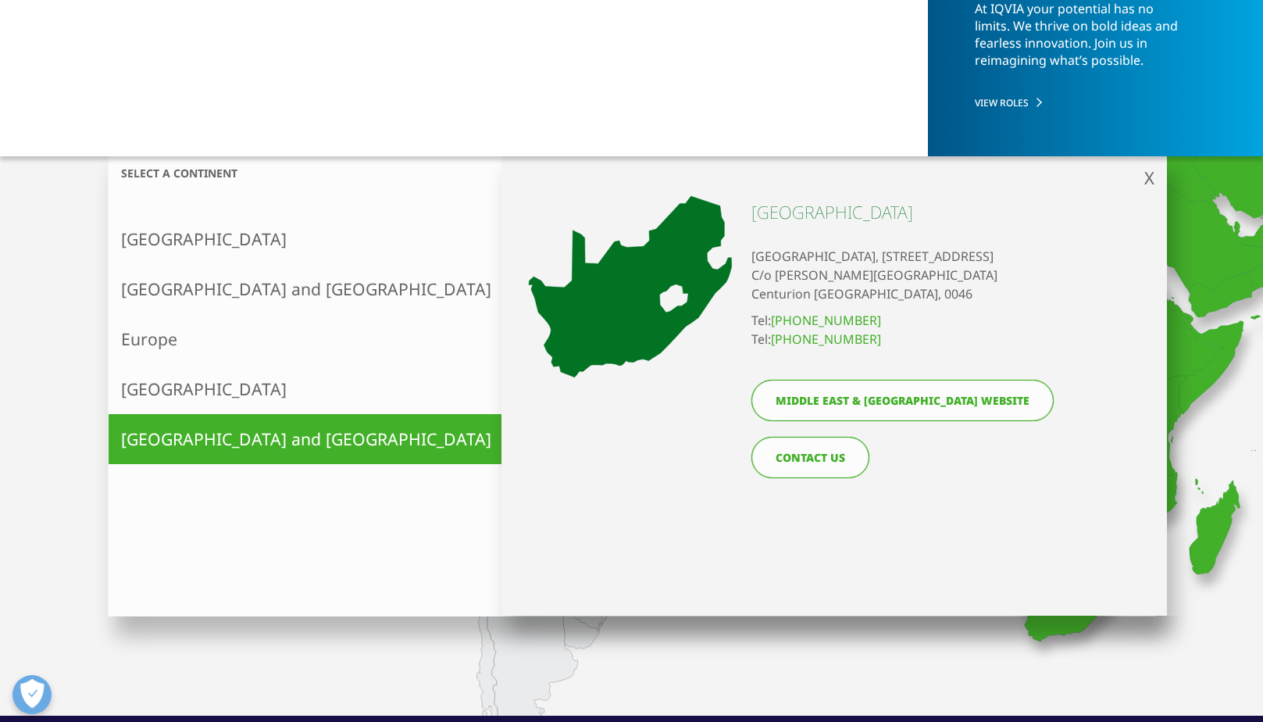
click at [225, 294] on link "Asia and Oceania" at bounding box center [306, 289] width 395 height 50
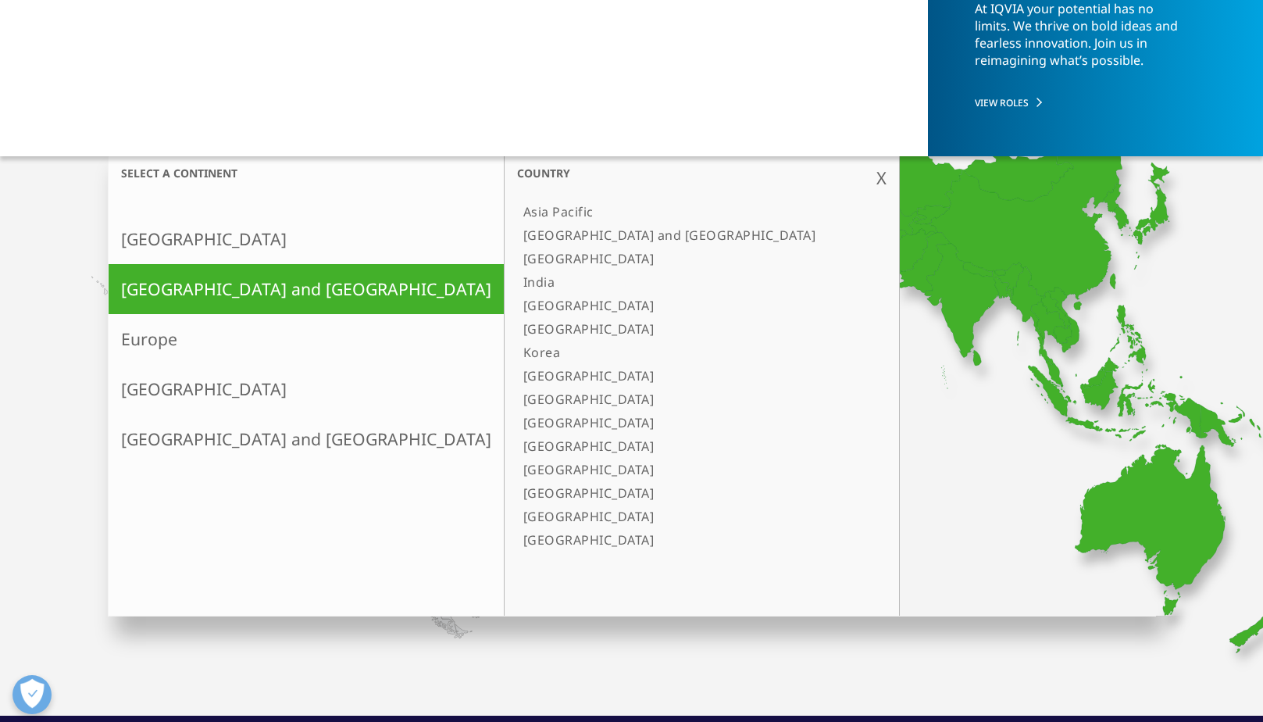
click at [208, 240] on link "North America" at bounding box center [306, 239] width 395 height 50
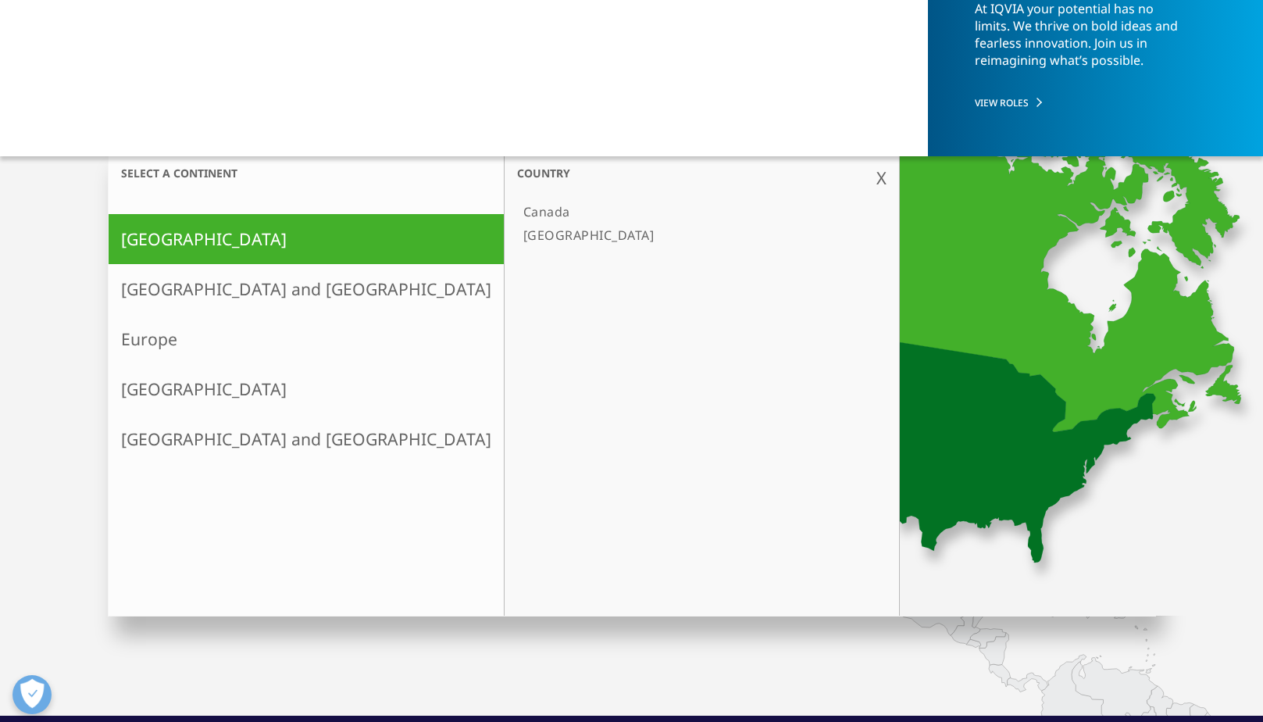
click at [517, 234] on link "[GEOGRAPHIC_DATA]" at bounding box center [694, 234] width 354 height 23
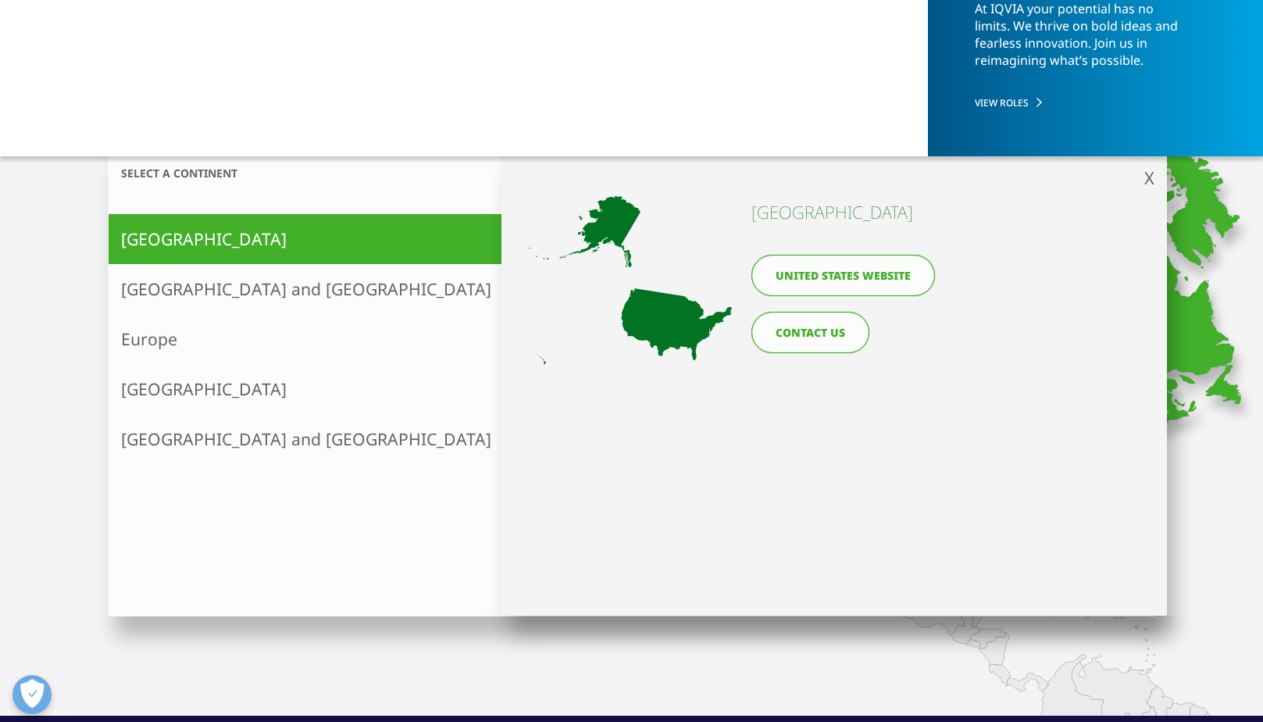
click at [654, 324] on icon at bounding box center [630, 280] width 203 height 168
click at [1151, 177] on span "X" at bounding box center [1149, 177] width 10 height 23
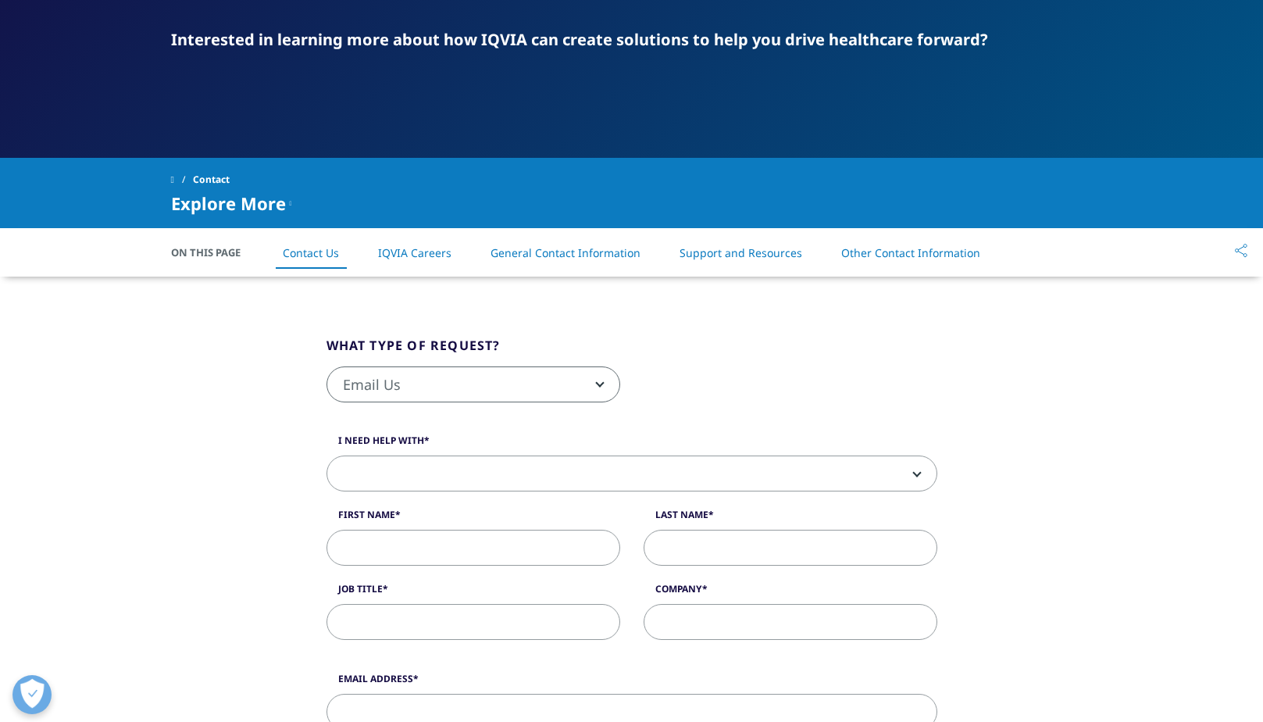
scroll to position [78, 0]
